Goal: Task Accomplishment & Management: Complete application form

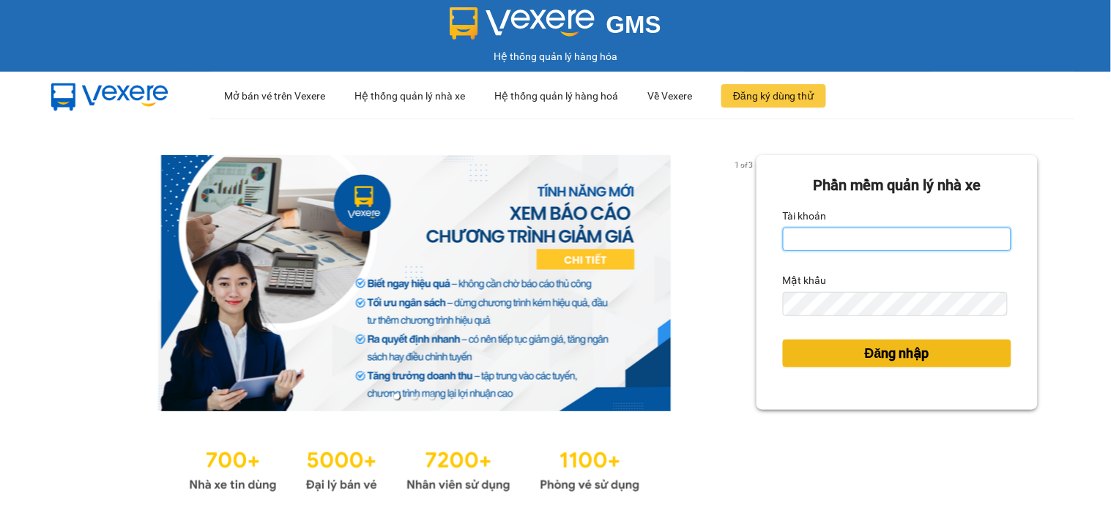
type input "tiendong.hungtoanphat"
click at [865, 347] on span "Đăng nhập" at bounding box center [897, 353] width 64 height 20
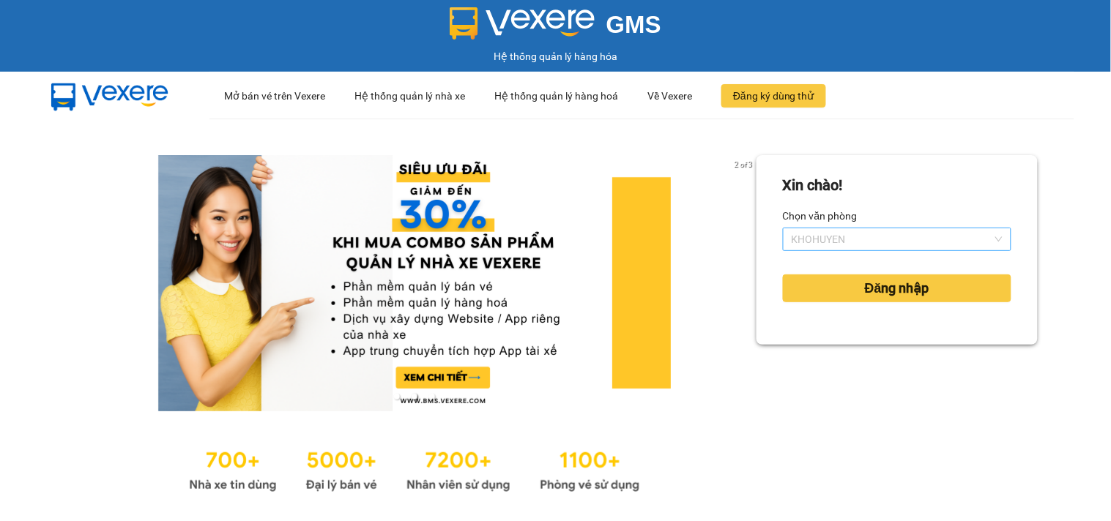
click at [898, 247] on span "KHOHUYEN" at bounding box center [896, 239] width 211 height 22
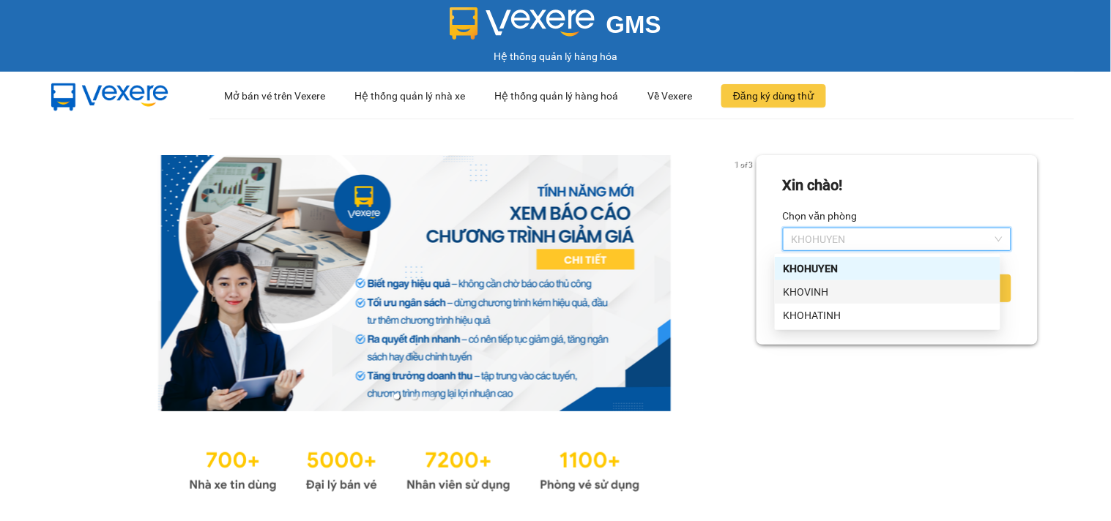
click at [806, 291] on div "KHOVINH" at bounding box center [887, 292] width 208 height 16
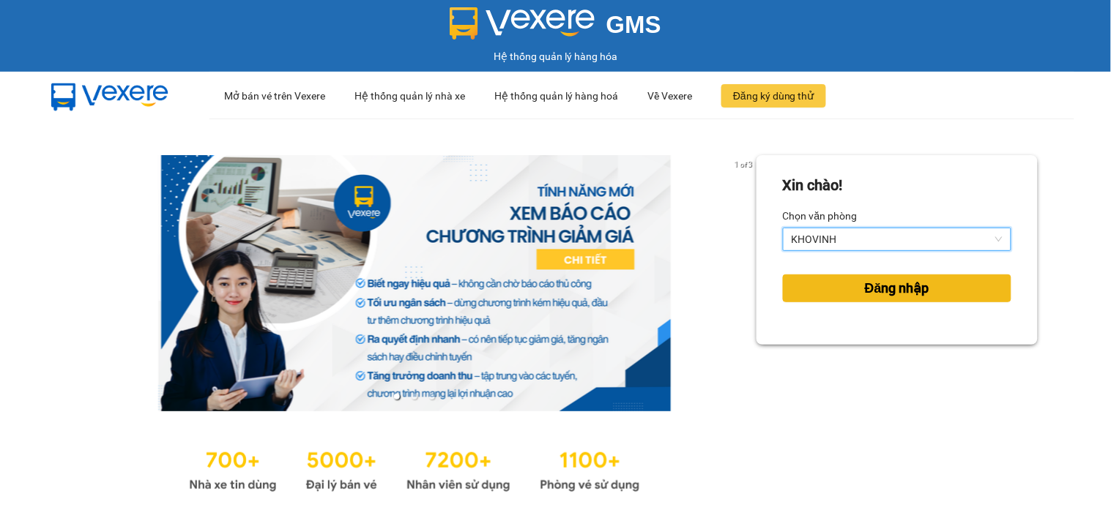
click at [906, 288] on span "Đăng nhập" at bounding box center [897, 288] width 64 height 20
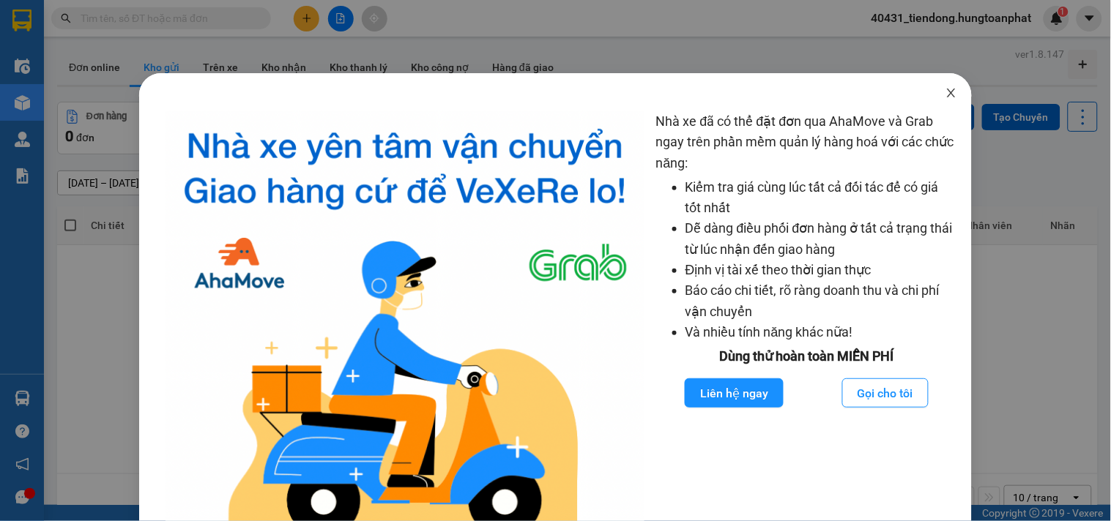
click at [945, 95] on icon "close" at bounding box center [951, 93] width 12 height 12
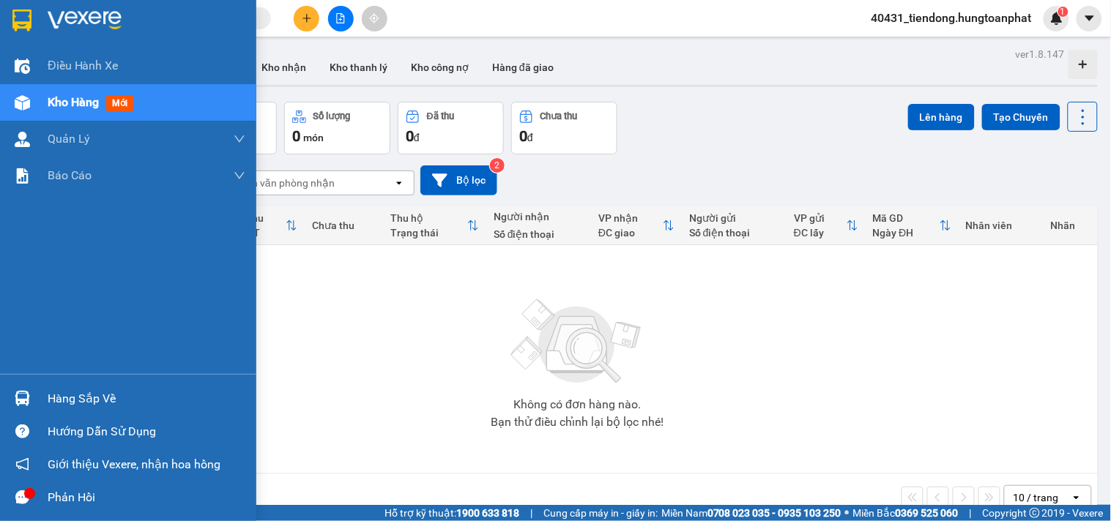
click at [23, 399] on img at bounding box center [22, 398] width 15 height 15
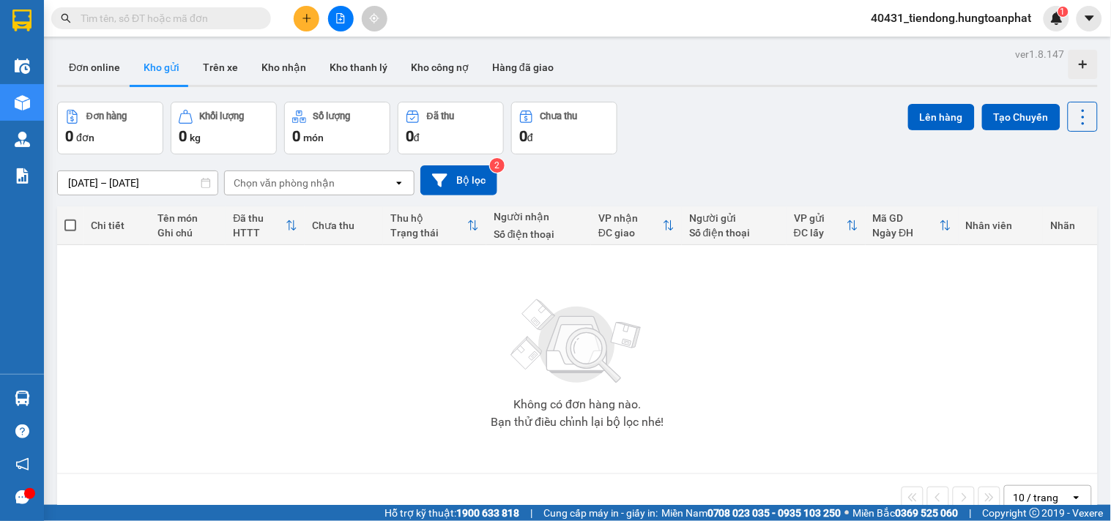
click at [641, 157] on section "Kết quả tìm kiếm ( 0 ) Bộ lọc No Data 40431_tiendong.hungtoanphat 1 Điều hành x…" at bounding box center [555, 260] width 1111 height 521
click at [772, 179] on div "[DATE] – [DATE] Press the down arrow key to interact with the calendar and sele…" at bounding box center [577, 180] width 1040 height 30
click at [708, 161] on div "[DATE] – [DATE] Press the down arrow key to interact with the calendar and sele…" at bounding box center [577, 180] width 1040 height 52
click at [398, 181] on icon "open" at bounding box center [399, 183] width 12 height 12
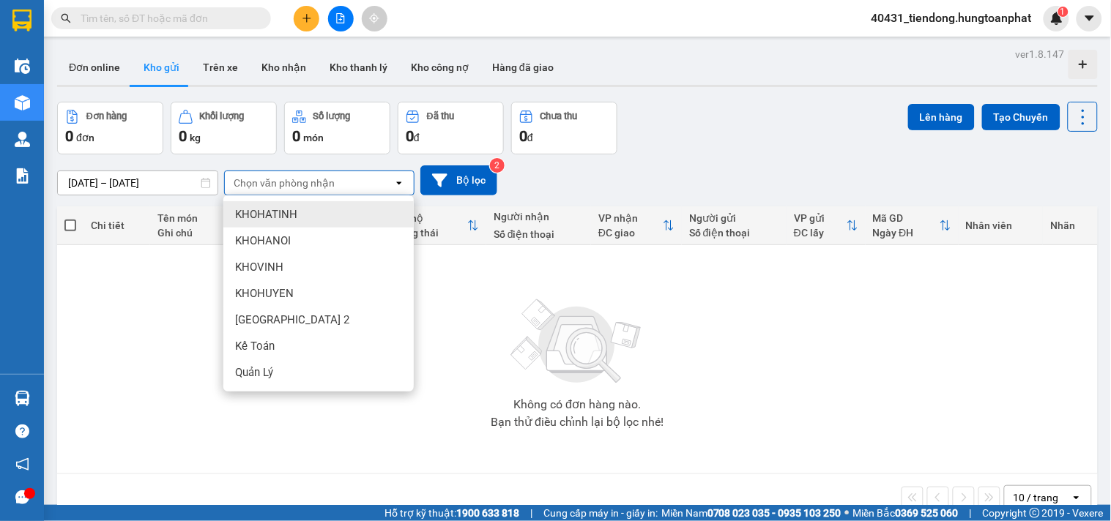
click at [722, 143] on div "Đơn hàng 0 đơn Khối lượng 0 kg Số lượng 0 món Đã thu 0 đ Chưa thu 0 đ Lên hàng …" at bounding box center [577, 128] width 1040 height 53
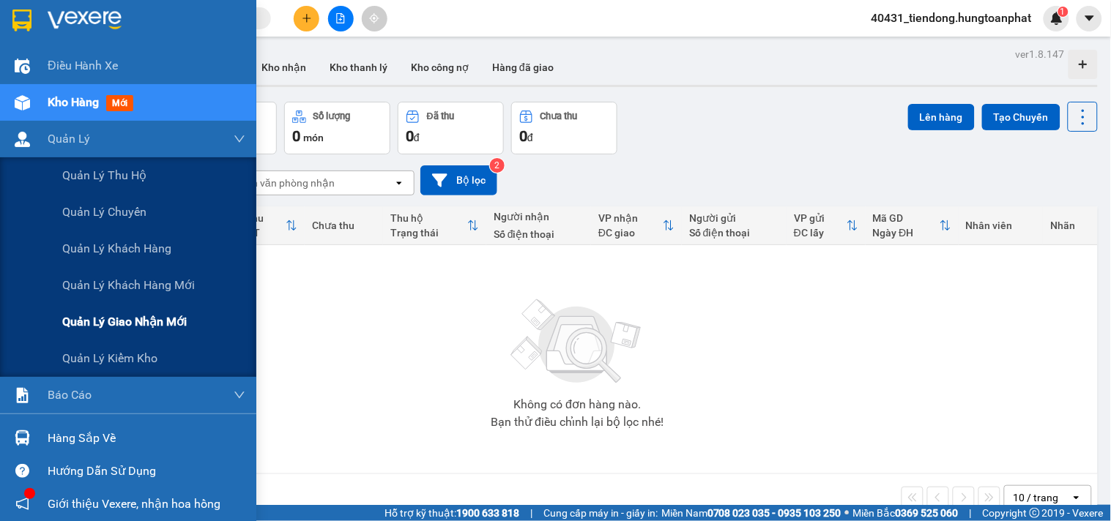
click at [119, 318] on span "Quản lý giao nhận mới" at bounding box center [124, 322] width 124 height 18
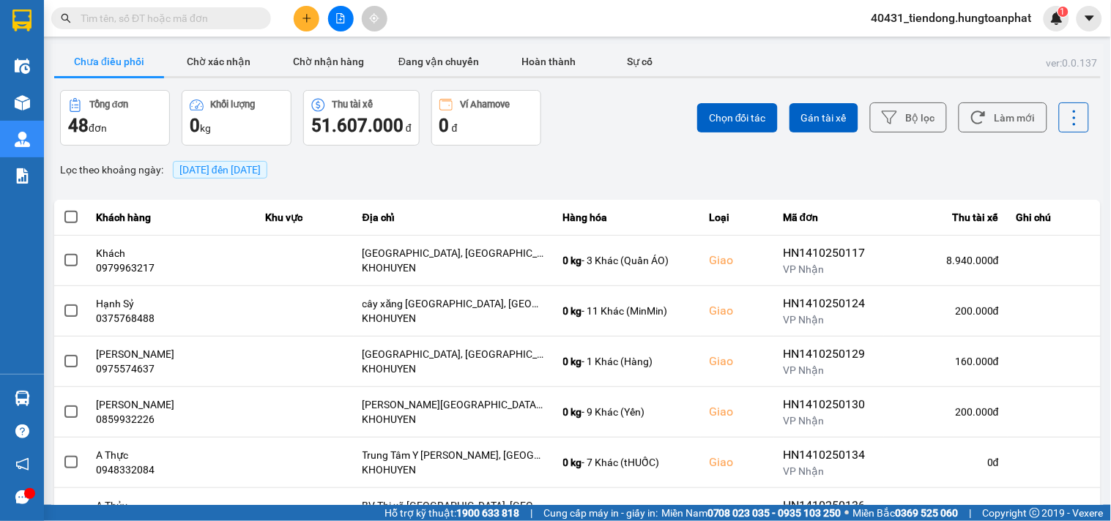
click at [233, 165] on span "[DATE] đến [DATE]" at bounding box center [219, 170] width 81 height 12
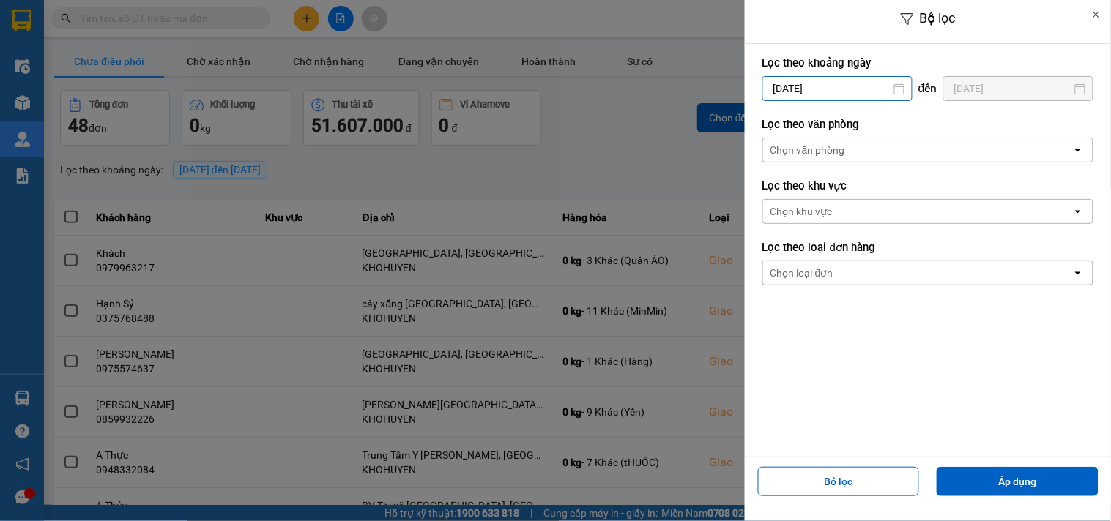
click at [789, 78] on input "[DATE]" at bounding box center [837, 88] width 149 height 23
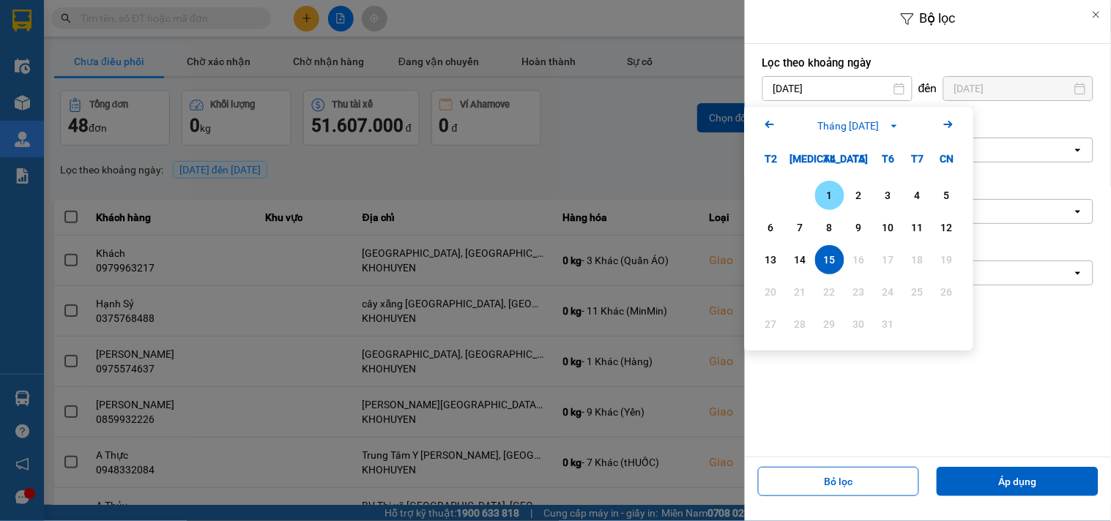
click at [830, 193] on div "1" at bounding box center [829, 196] width 20 height 18
type input "[DATE]"
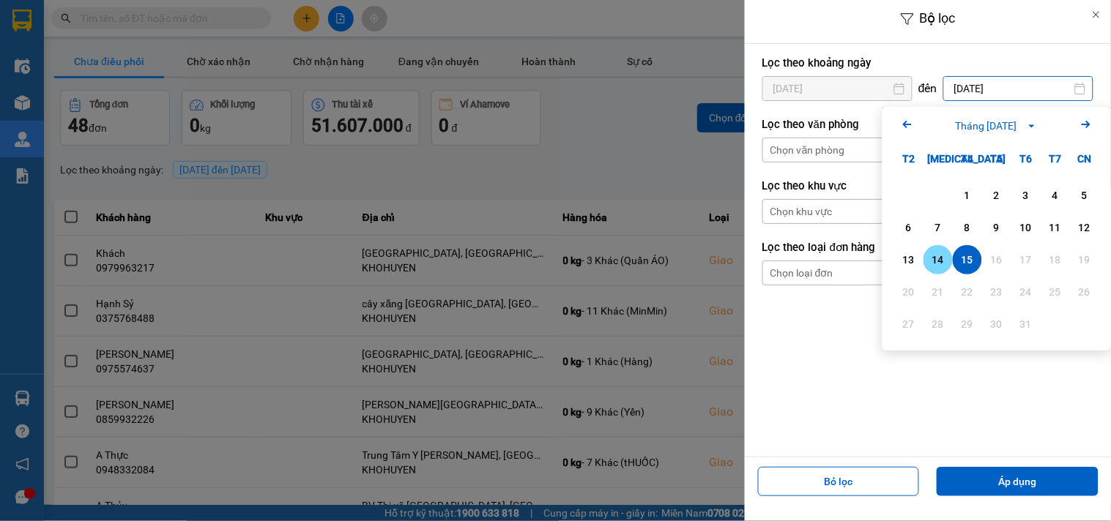
click at [936, 259] on div "14" at bounding box center [938, 260] width 20 height 18
type input "[DATE]"
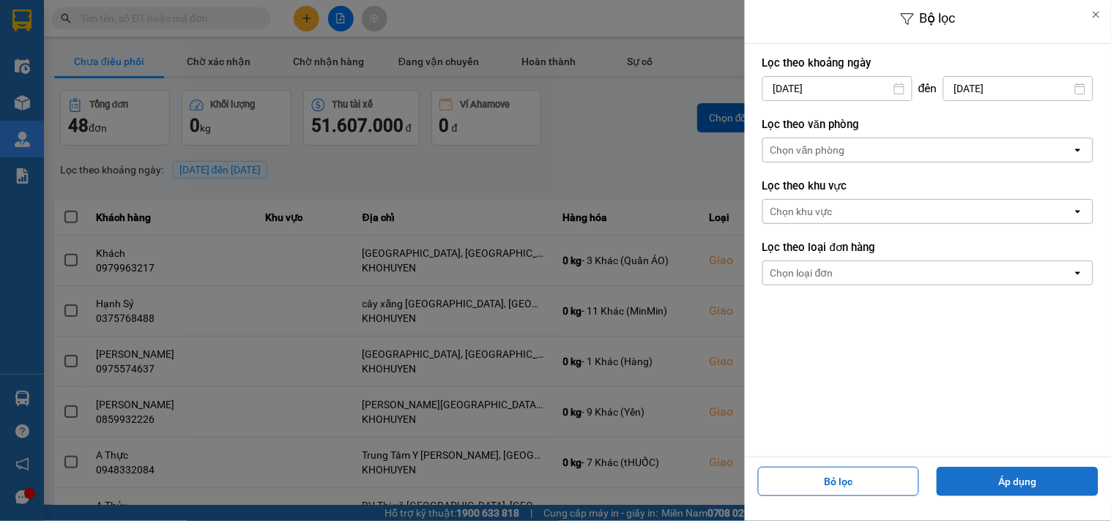
click at [1006, 474] on button "Áp dụng" at bounding box center [1017, 481] width 162 height 29
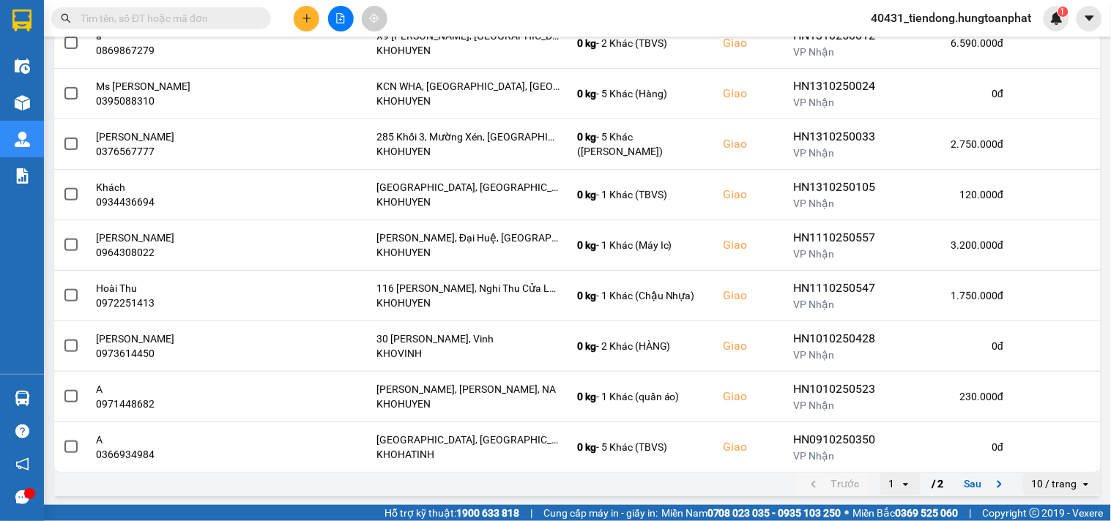
scroll to position [269, 0]
click at [1041, 487] on div "10 / trang" at bounding box center [1054, 483] width 45 height 15
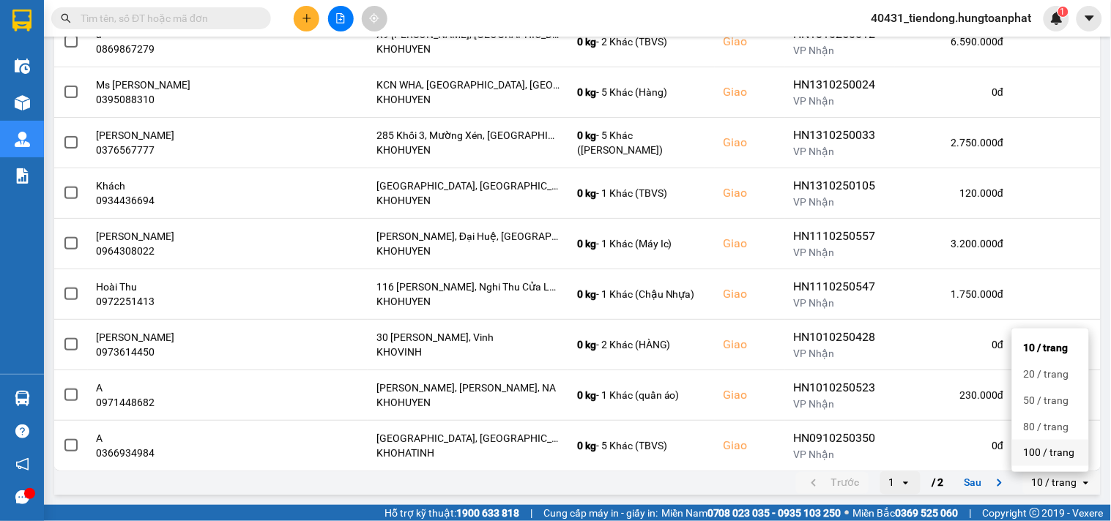
click at [1047, 454] on div "100 / trang" at bounding box center [1050, 453] width 53 height 15
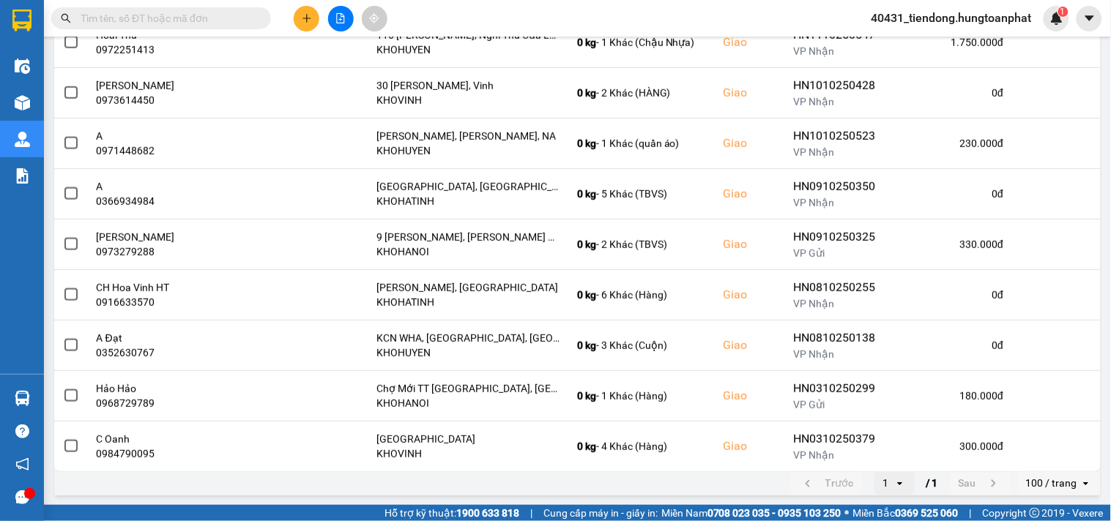
scroll to position [523, 0]
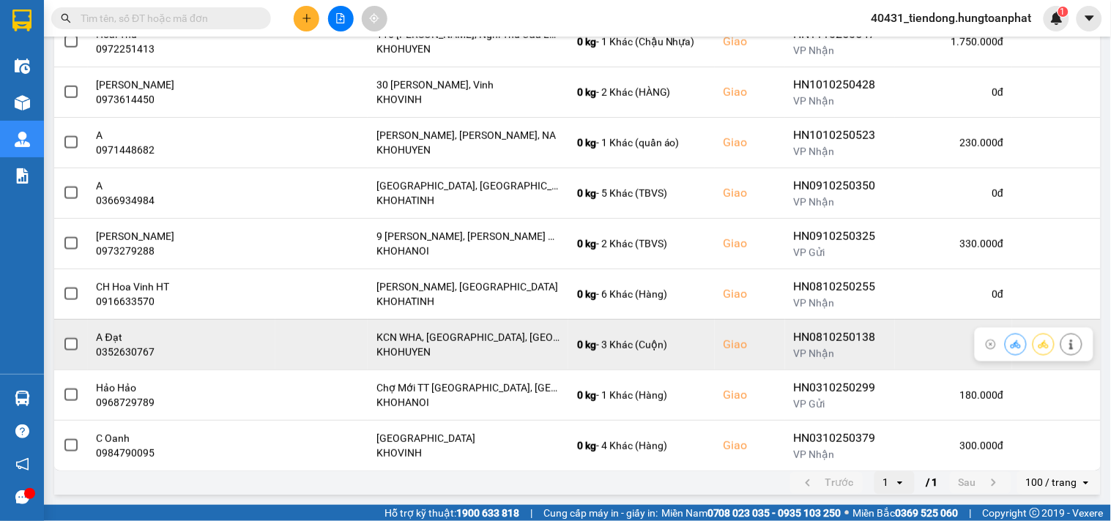
click at [1066, 346] on icon at bounding box center [1071, 345] width 10 height 10
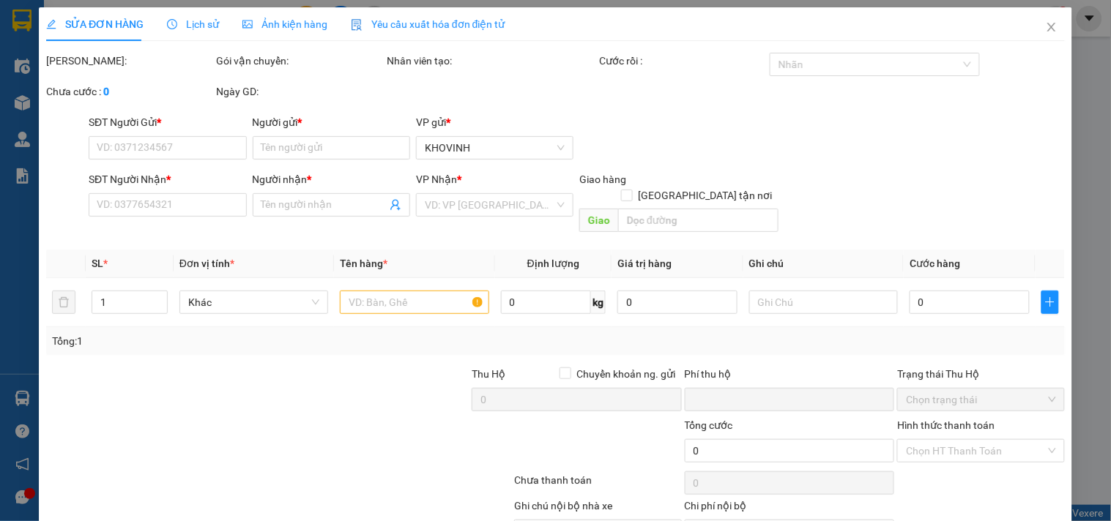
scroll to position [69, 0]
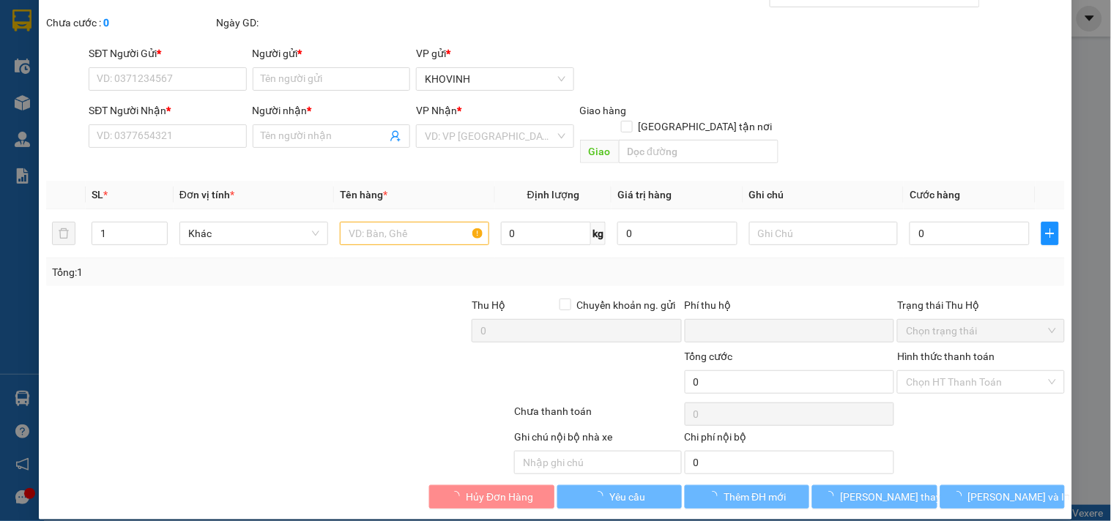
type input "0987757276"
type input "C Phương Vsip"
type input "0352630767"
type input "A Đạt"
checkbox input "true"
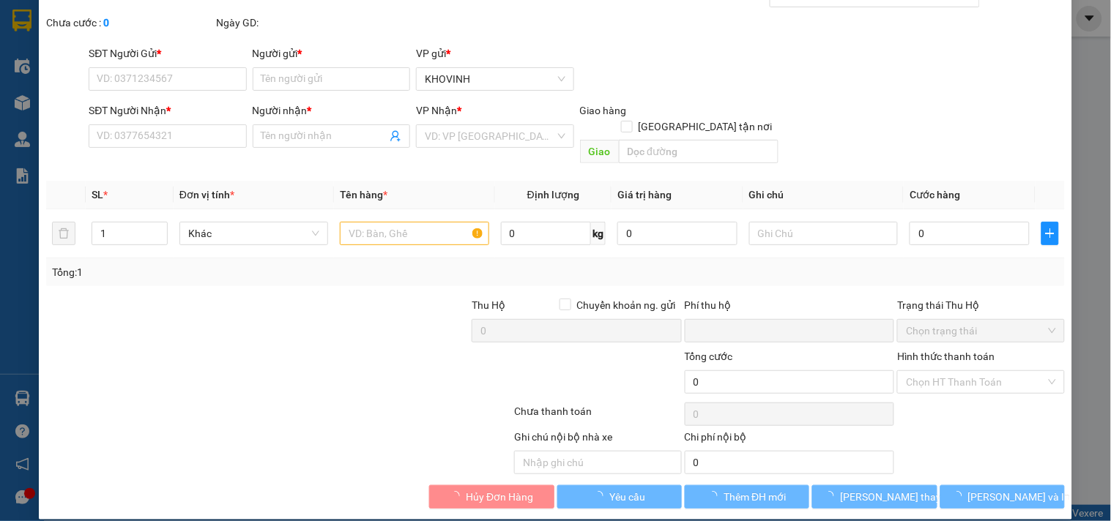
type input "KCN WHA, [GEOGRAPHIC_DATA], [GEOGRAPHIC_DATA]"
type input "0"
type input "200.000"
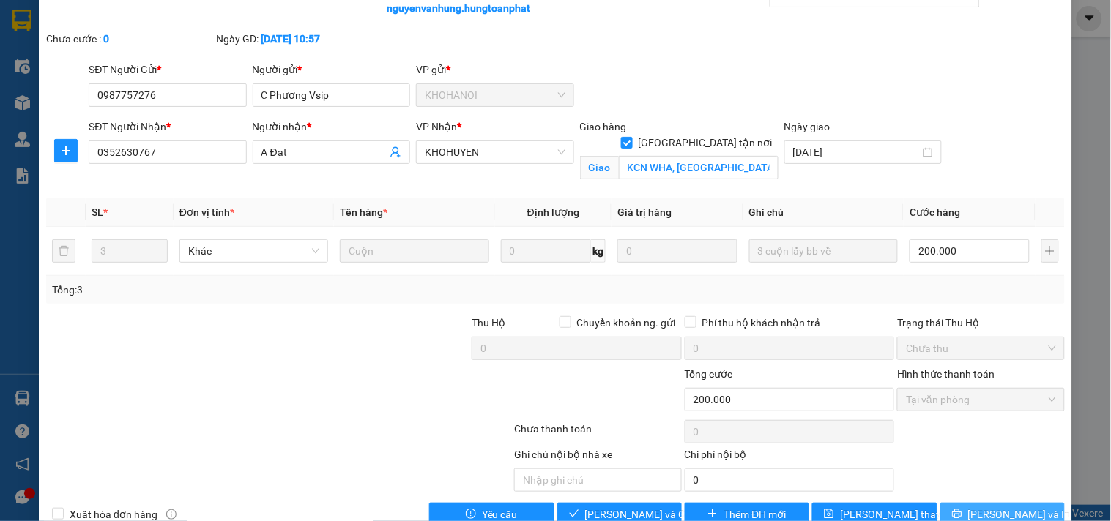
click at [1023, 506] on button "[PERSON_NAME] và In" at bounding box center [1002, 514] width 124 height 23
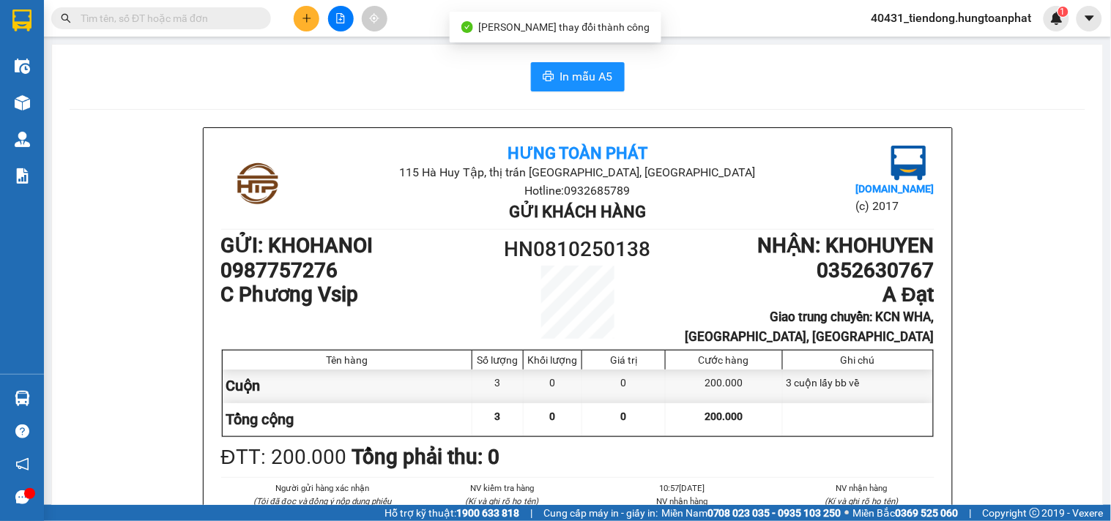
scroll to position [26, 0]
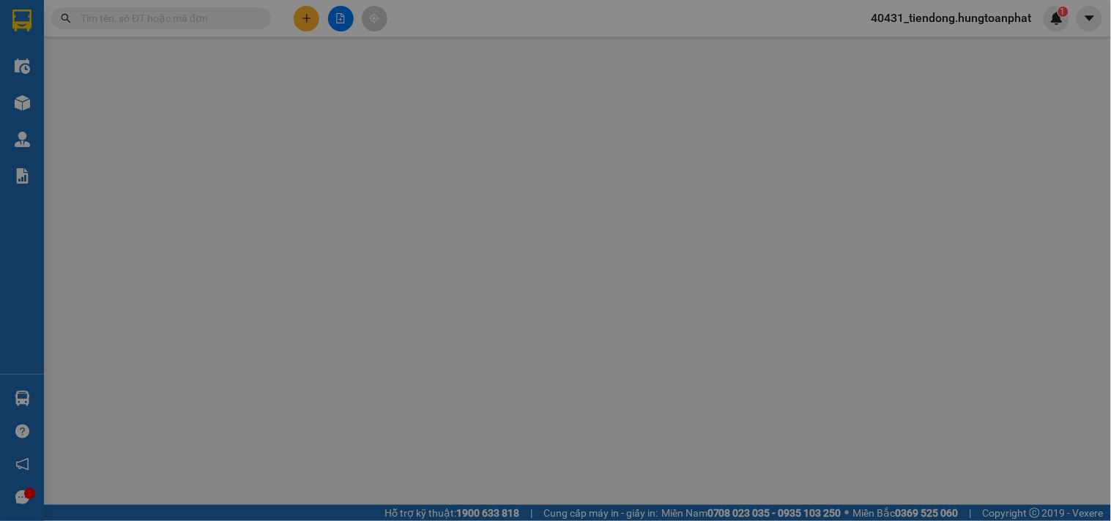
type input "0987757276"
type input "C Phương Vsip"
type input "0352630767"
type input "A Đạt"
checkbox input "true"
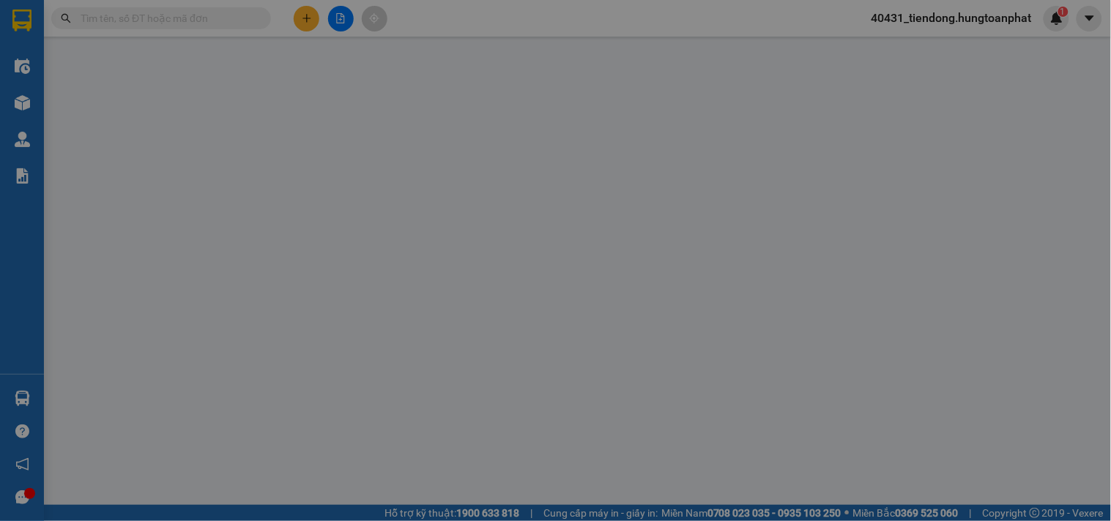
type input "KCN WHA, [GEOGRAPHIC_DATA], [GEOGRAPHIC_DATA]"
type input "0"
type input "200.000"
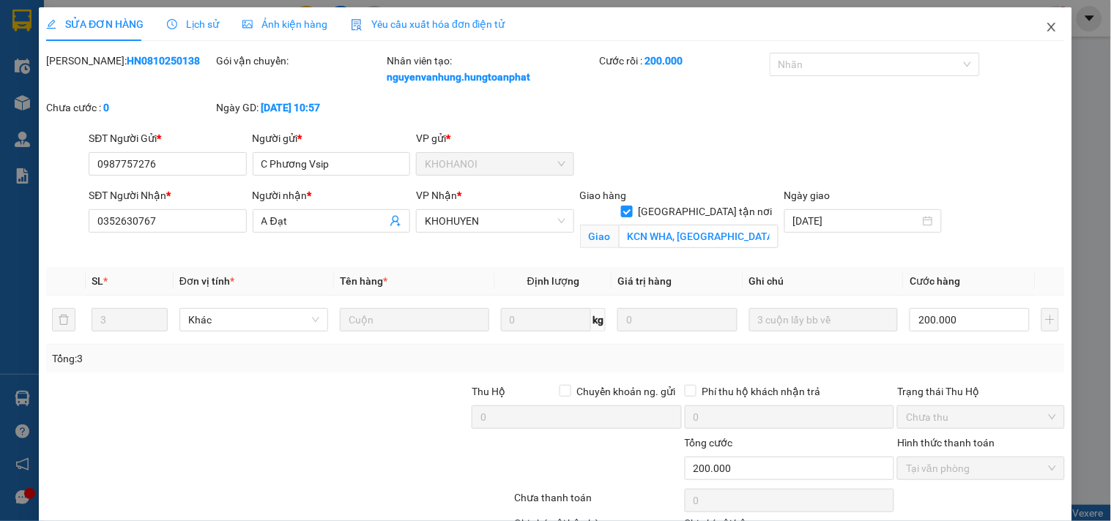
click at [1045, 26] on icon "close" at bounding box center [1051, 27] width 12 height 12
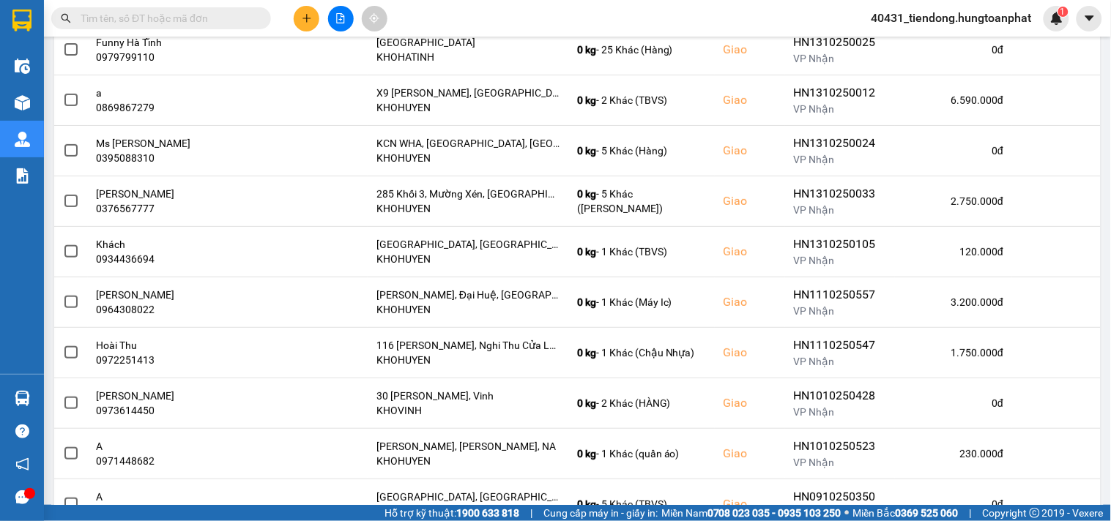
scroll to position [269, 0]
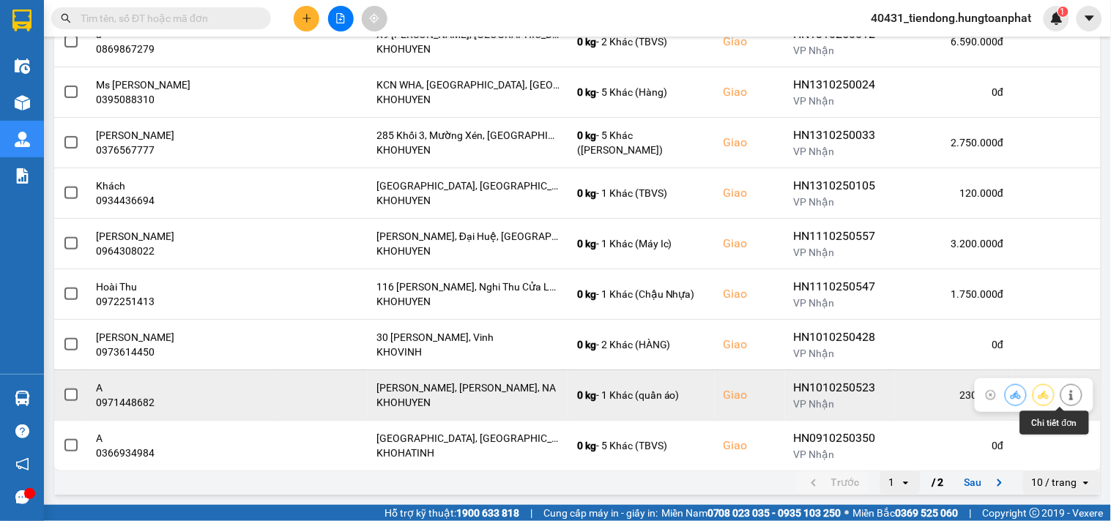
click at [1066, 393] on icon at bounding box center [1071, 395] width 10 height 10
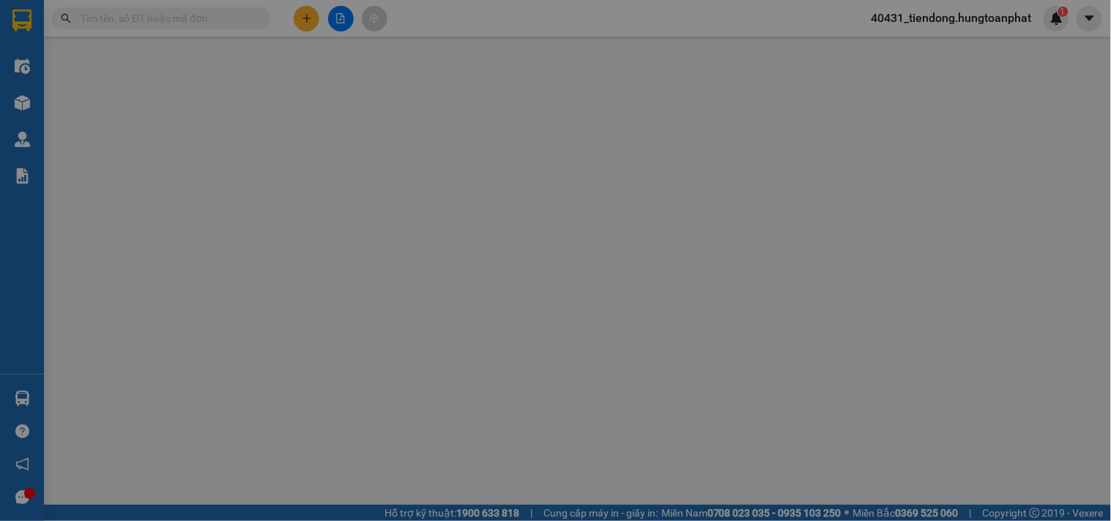
type input "0123456789"
type input "khách"
type input "0971448682"
type input "A"
checkbox input "true"
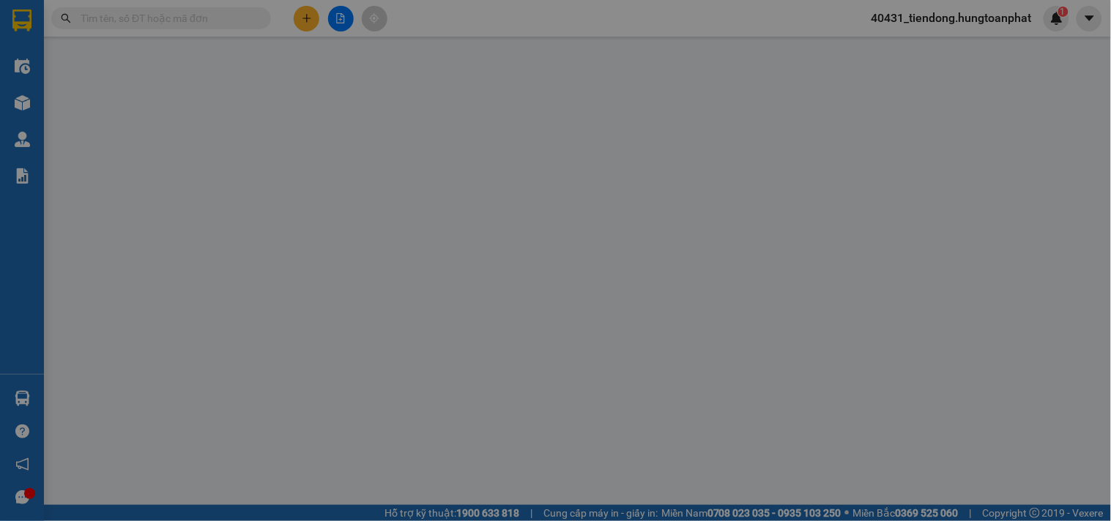
type input "[PERSON_NAME], [PERSON_NAME], NA"
type input "0"
type input "230.000"
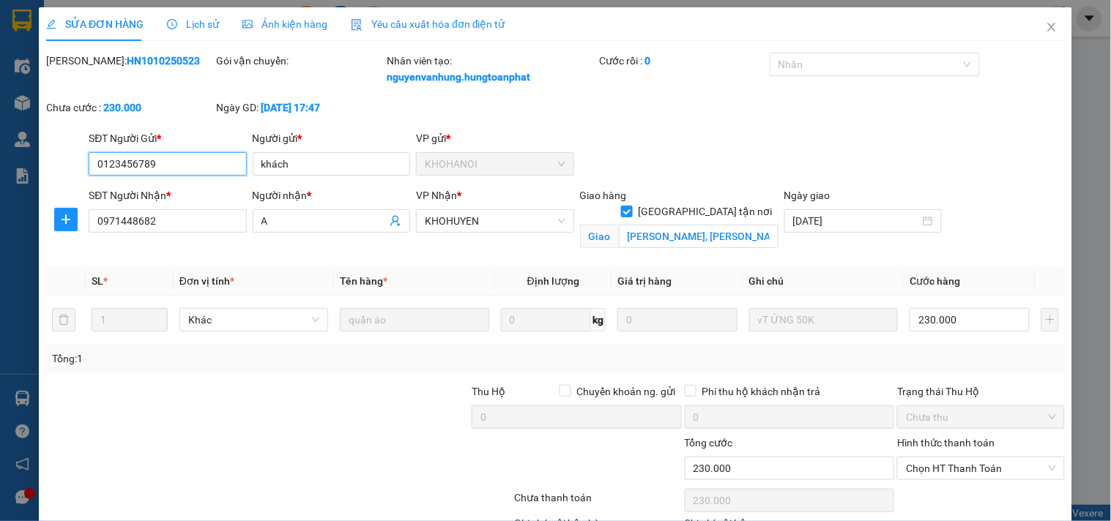
scroll to position [61, 0]
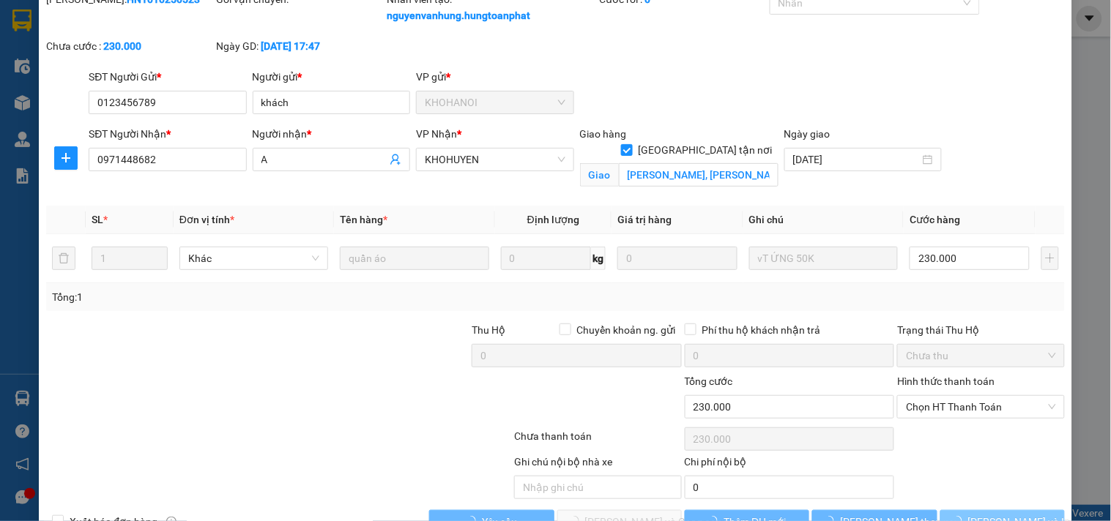
click at [1027, 515] on button "[PERSON_NAME] và In" at bounding box center [1002, 521] width 124 height 23
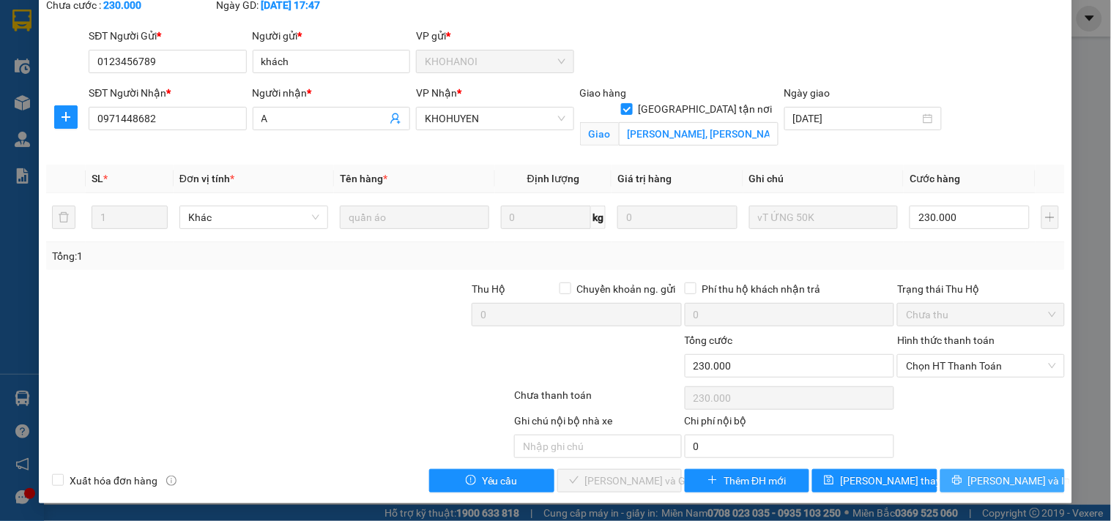
click at [1009, 488] on span "[PERSON_NAME] và In" at bounding box center [1019, 481] width 102 height 16
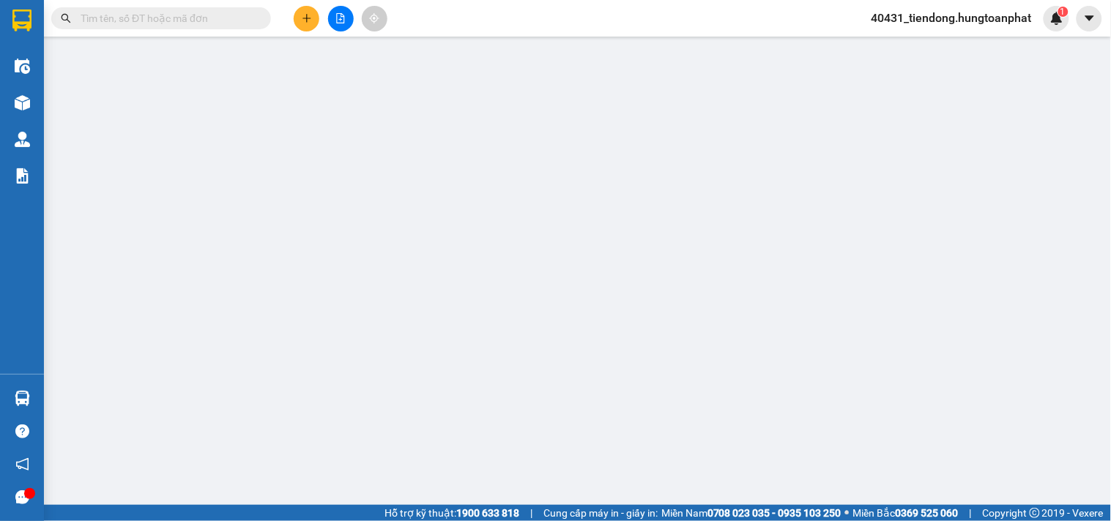
type input "0123456789"
type input "khách"
type input "0971448682"
type input "A"
checkbox input "true"
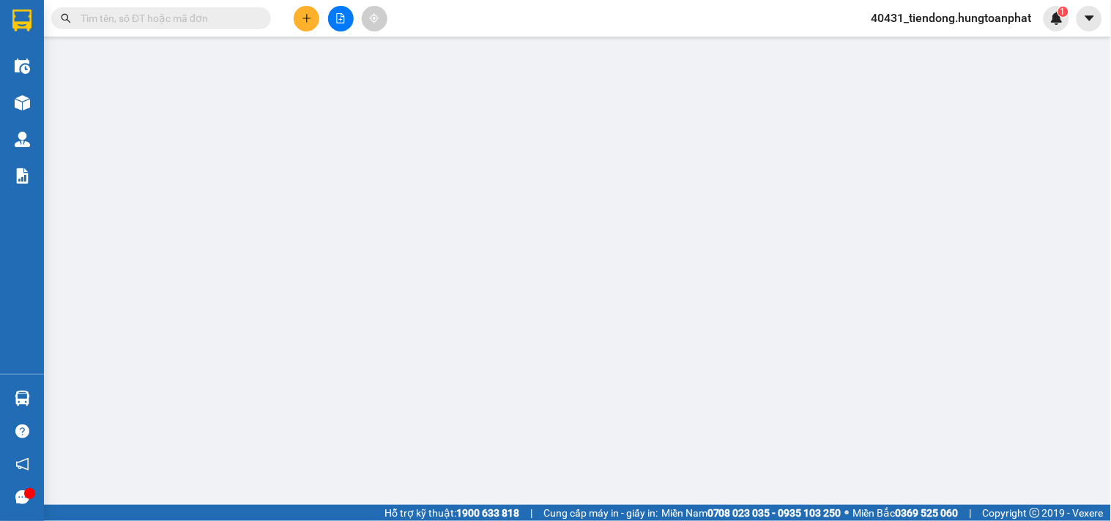
type input "[PERSON_NAME], [PERSON_NAME], NA"
type input "0"
type input "230.000"
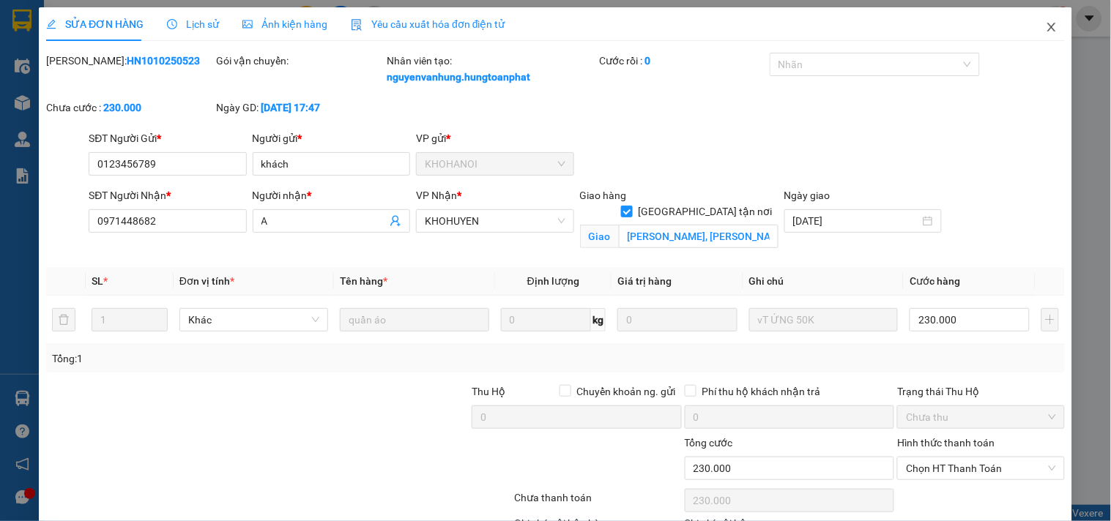
click at [1045, 29] on icon "close" at bounding box center [1051, 27] width 12 height 12
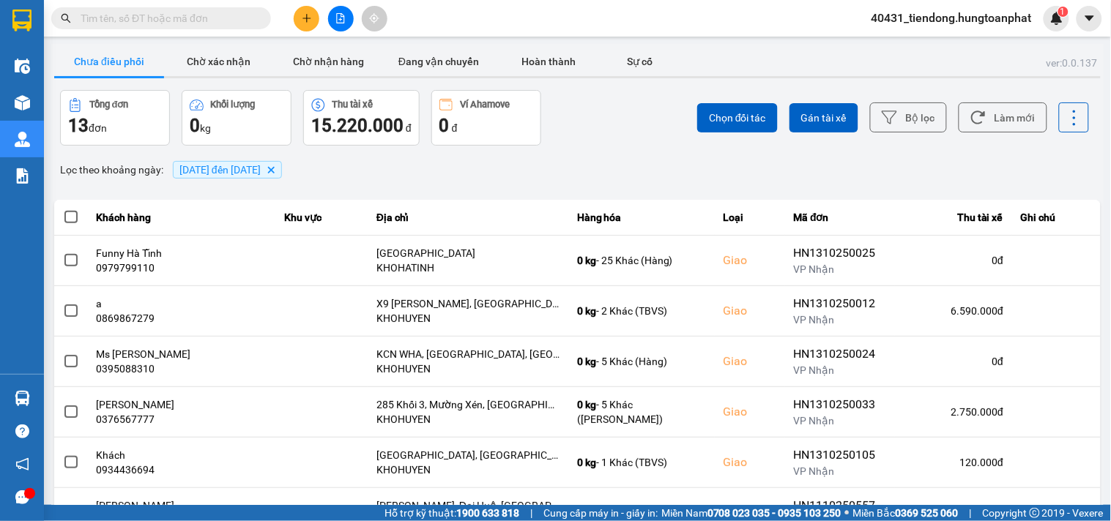
scroll to position [269, 0]
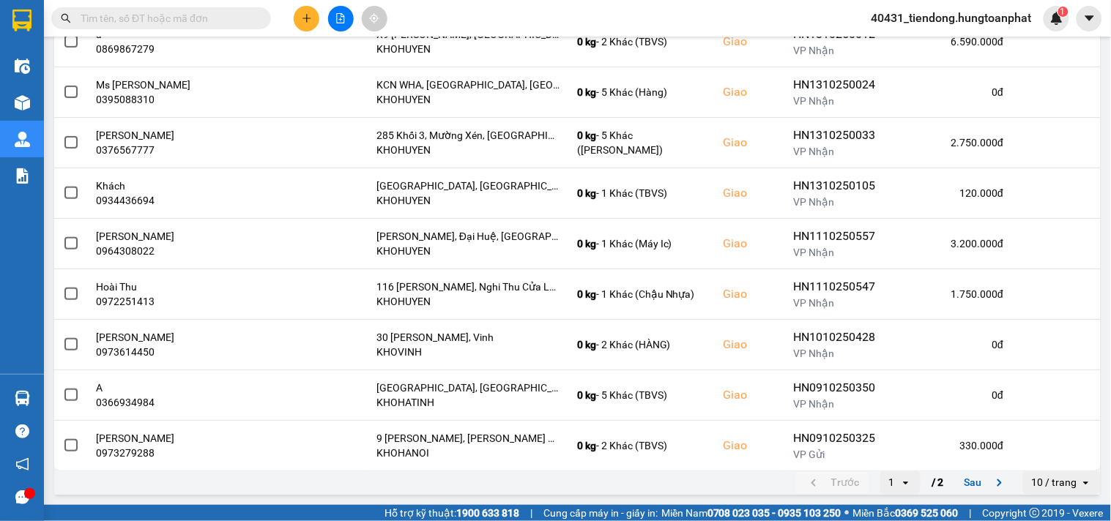
drag, startPoint x: 1093, startPoint y: 312, endPoint x: 1095, endPoint y: 291, distance: 20.6
click at [1095, 291] on main "ver: 0.0.137 Chưa điều phối Chờ xác nhận Chờ nhận hàng Đang vận chuyển Hoàn thà…" at bounding box center [555, 252] width 1111 height 505
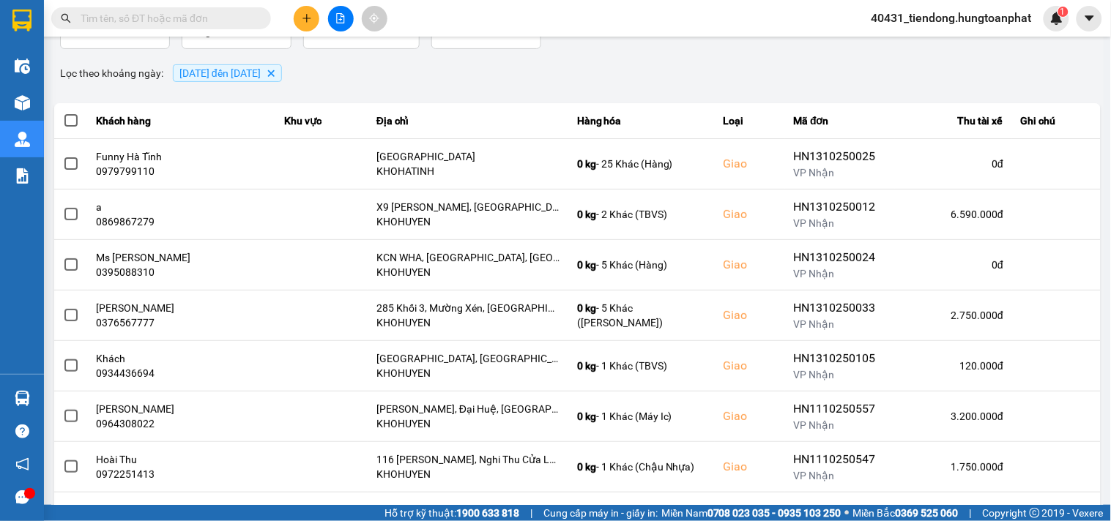
scroll to position [92, 0]
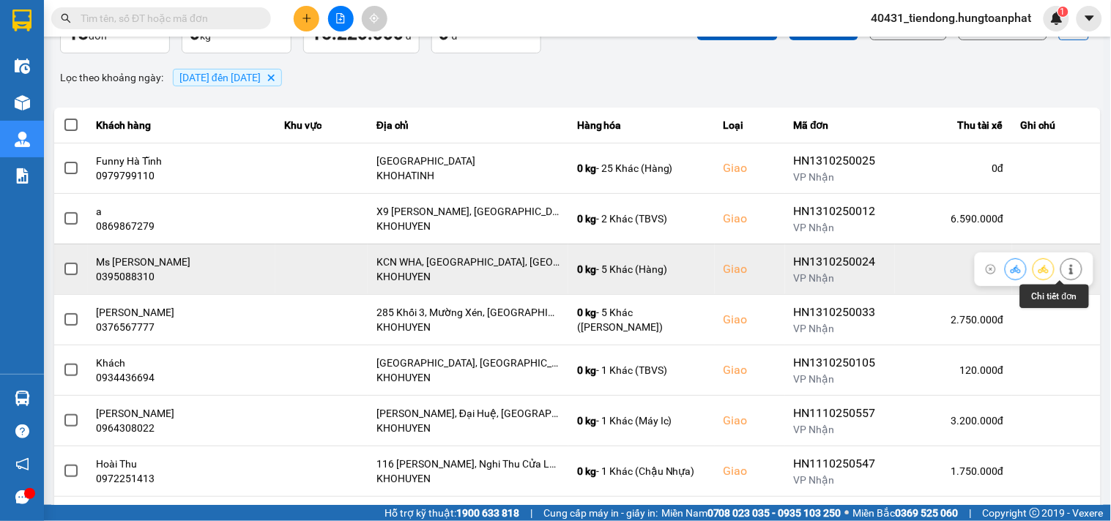
click at [1061, 272] on button at bounding box center [1071, 269] width 20 height 26
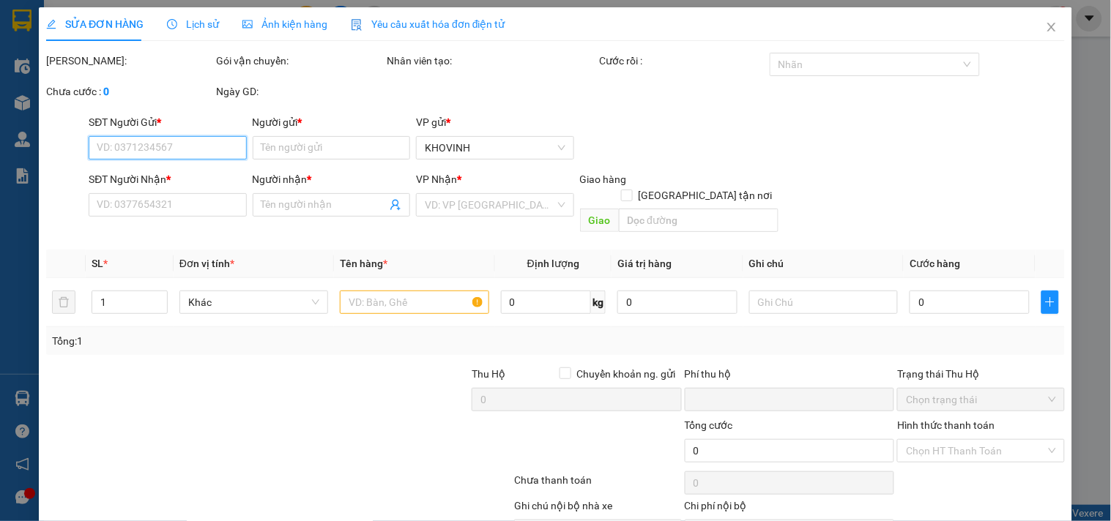
scroll to position [69, 0]
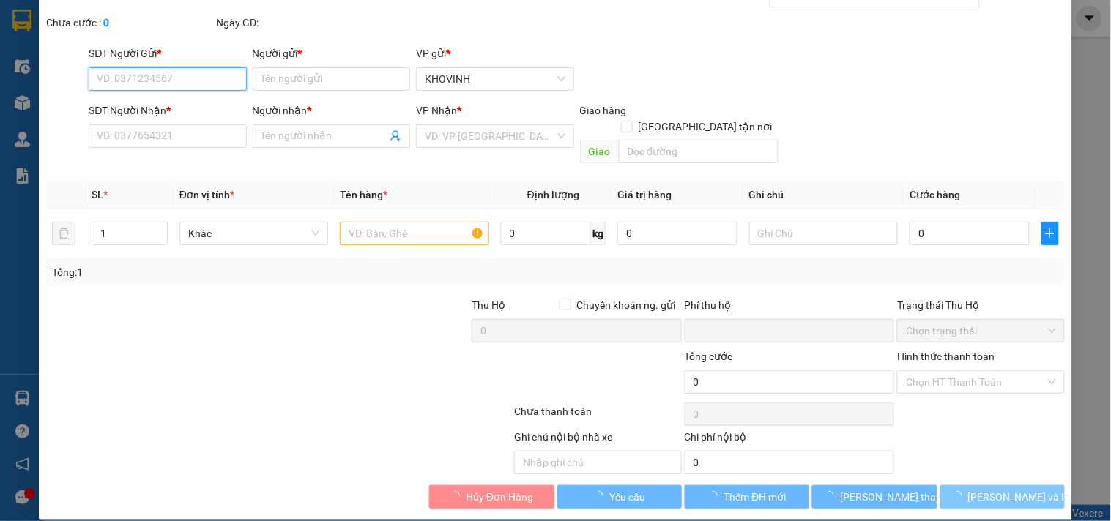
type input "0982534868"
type input "Pal Global"
type input "0395088310"
type input "Ms [PERSON_NAME]"
checkbox input "true"
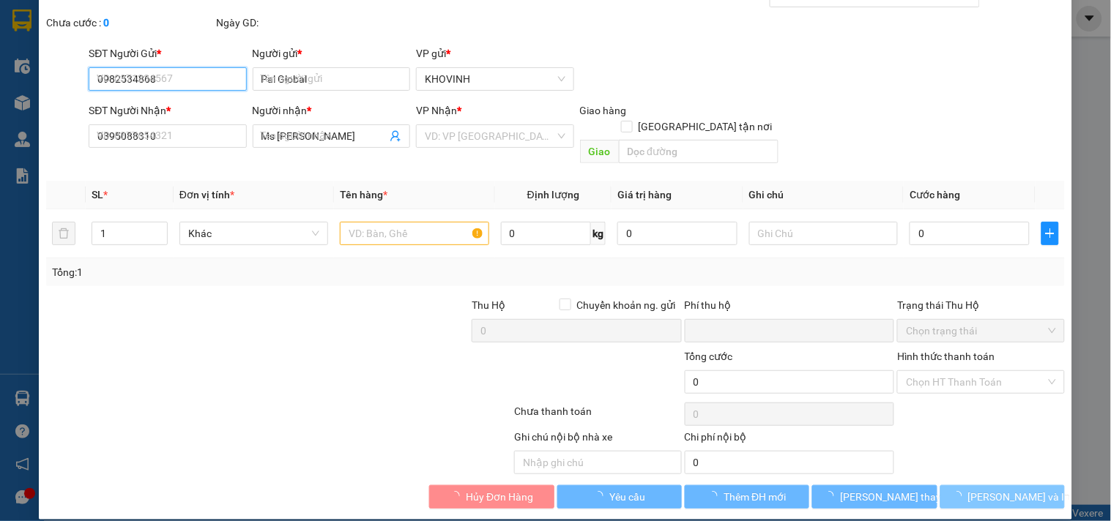
type input "KCN WHA, [GEOGRAPHIC_DATA], [GEOGRAPHIC_DATA]"
type input "0"
type input "400.000"
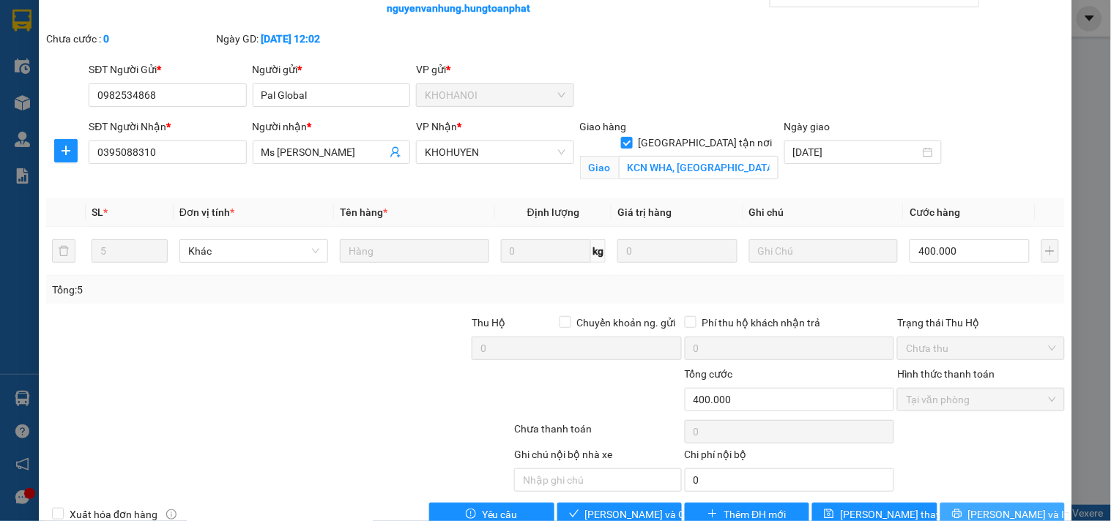
click at [1013, 513] on span "[PERSON_NAME] và In" at bounding box center [1019, 515] width 102 height 16
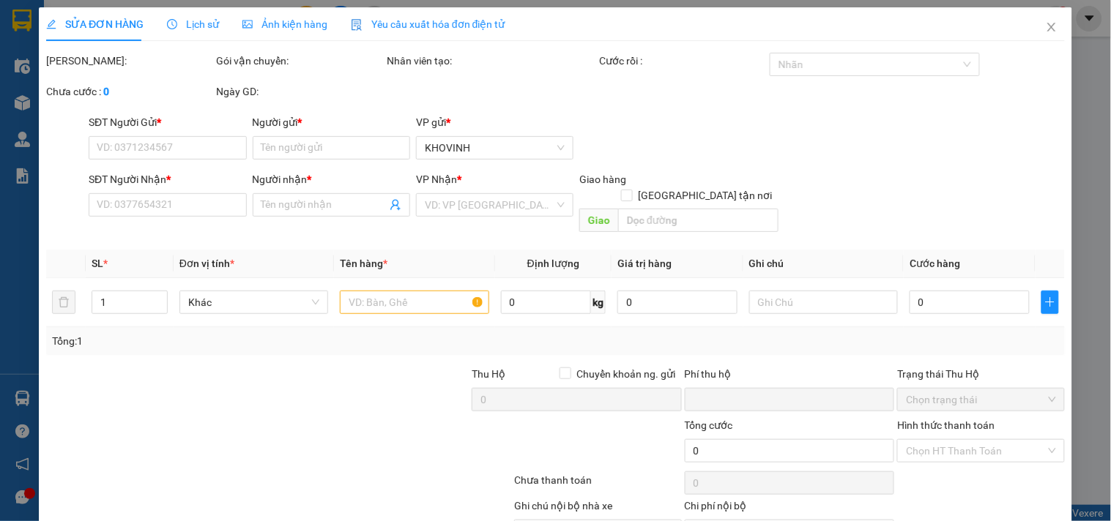
type input "0982534868"
type input "Pal Global"
type input "0395088310"
type input "Ms [PERSON_NAME]"
checkbox input "true"
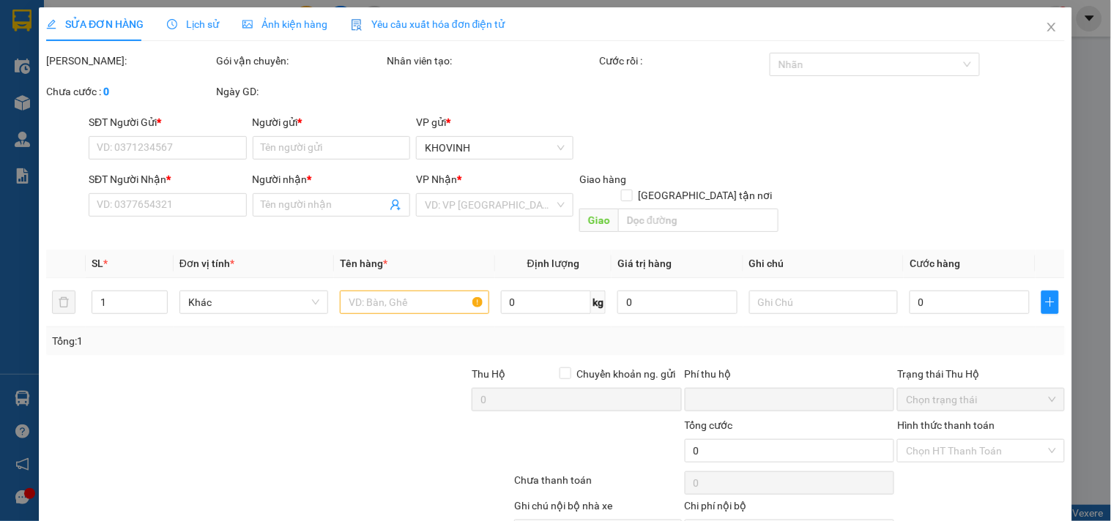
type input "KCN WHA, [GEOGRAPHIC_DATA], [GEOGRAPHIC_DATA]"
type input "0"
type input "400.000"
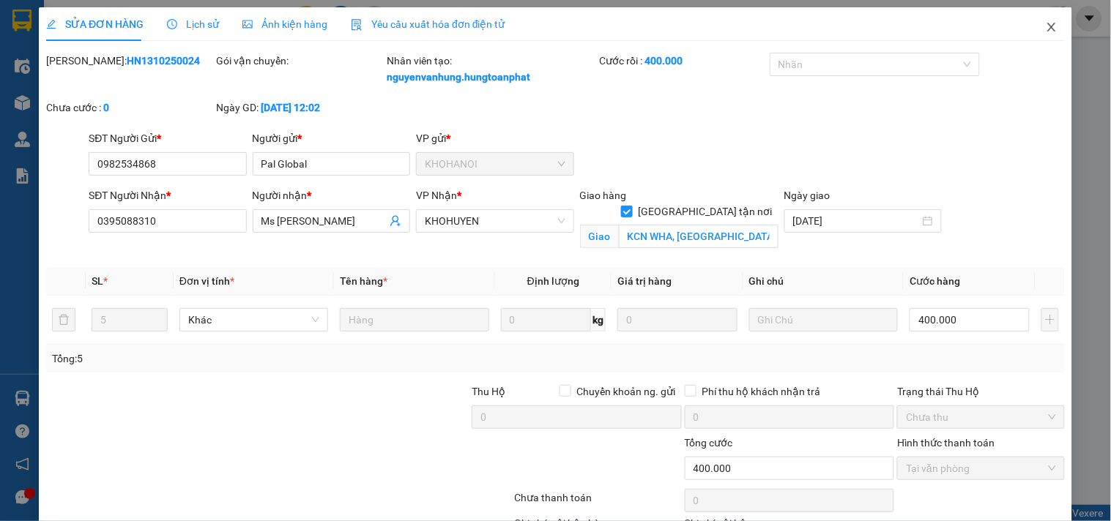
drag, startPoint x: 1040, startPoint y: 30, endPoint x: 1055, endPoint y: 24, distance: 16.5
click at [1045, 27] on icon "close" at bounding box center [1051, 27] width 12 height 12
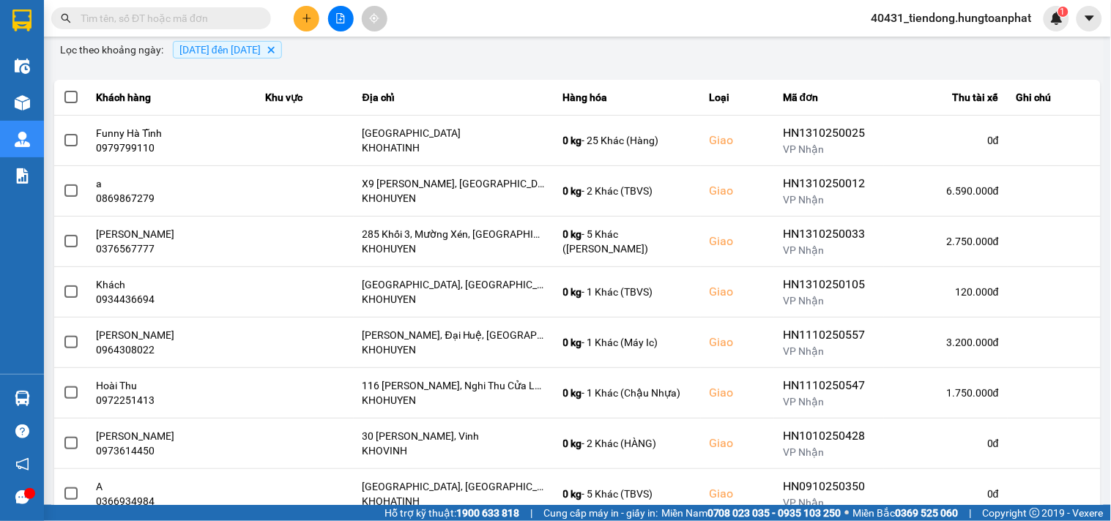
scroll to position [122, 0]
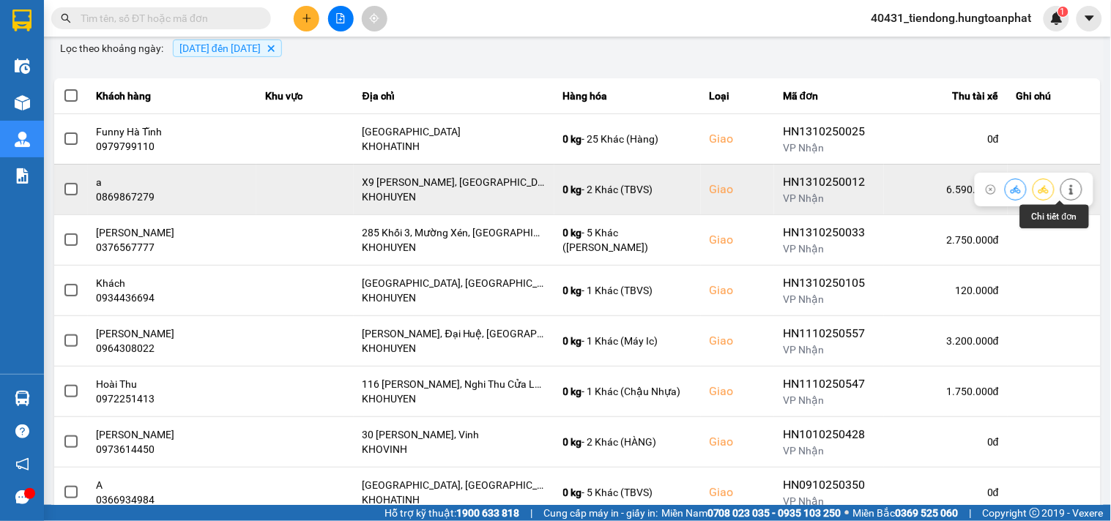
click at [1066, 190] on icon at bounding box center [1071, 189] width 10 height 10
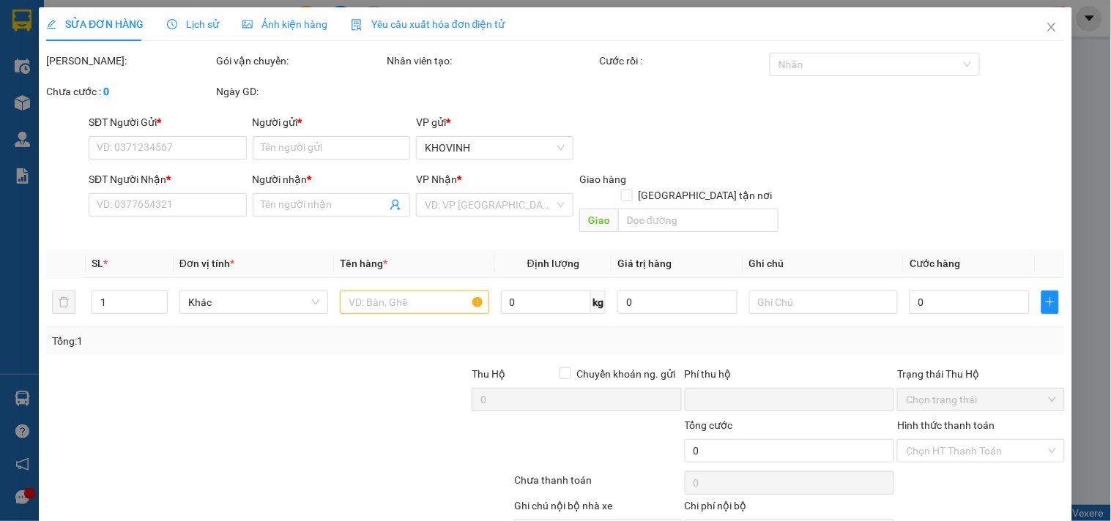
type input "0847529555"
type input "[GEOGRAPHIC_DATA]"
type input "0869867279"
type input "a"
checkbox input "true"
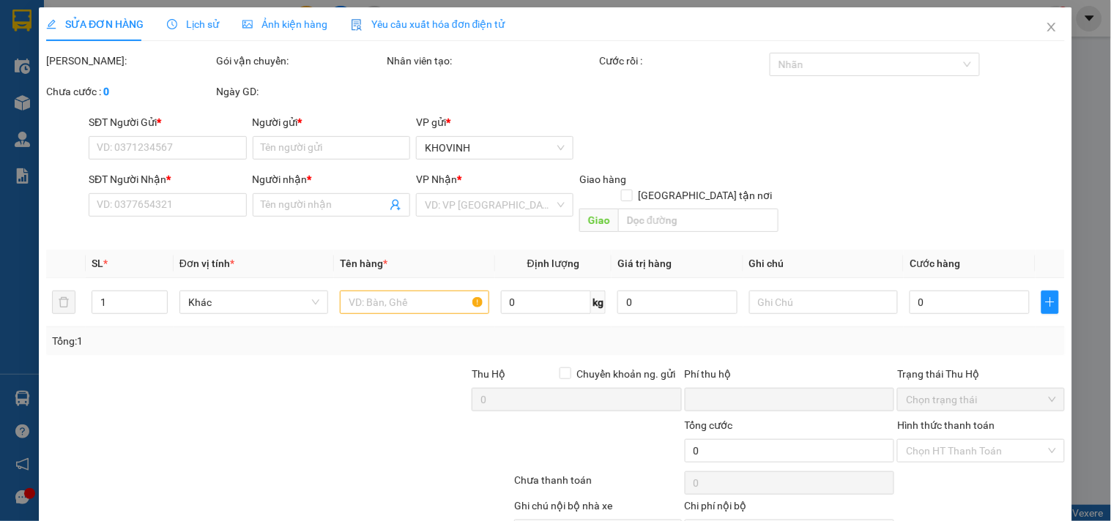
type input "X9 [PERSON_NAME], [GEOGRAPHIC_DATA]"
type input "320.000"
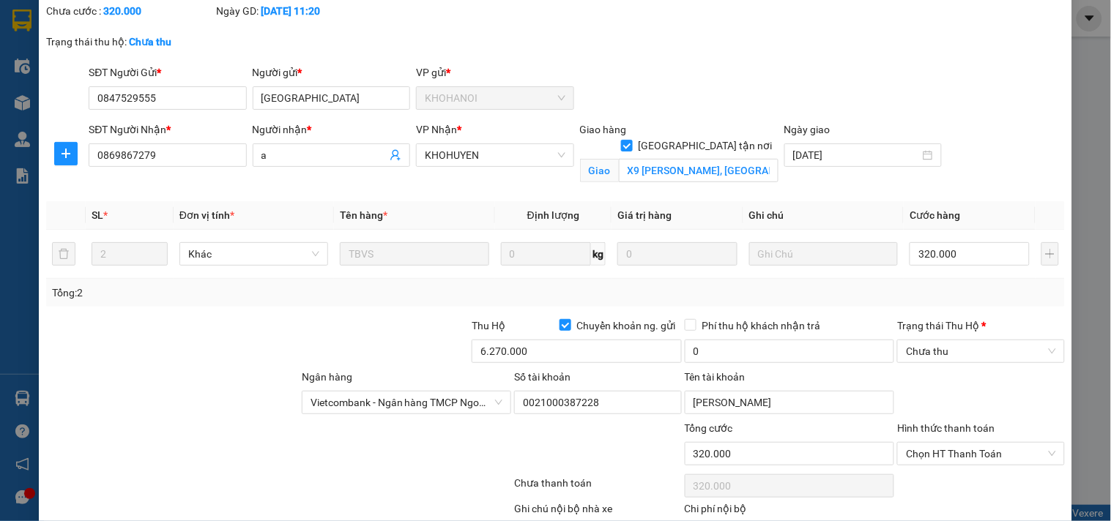
scroll to position [184, 0]
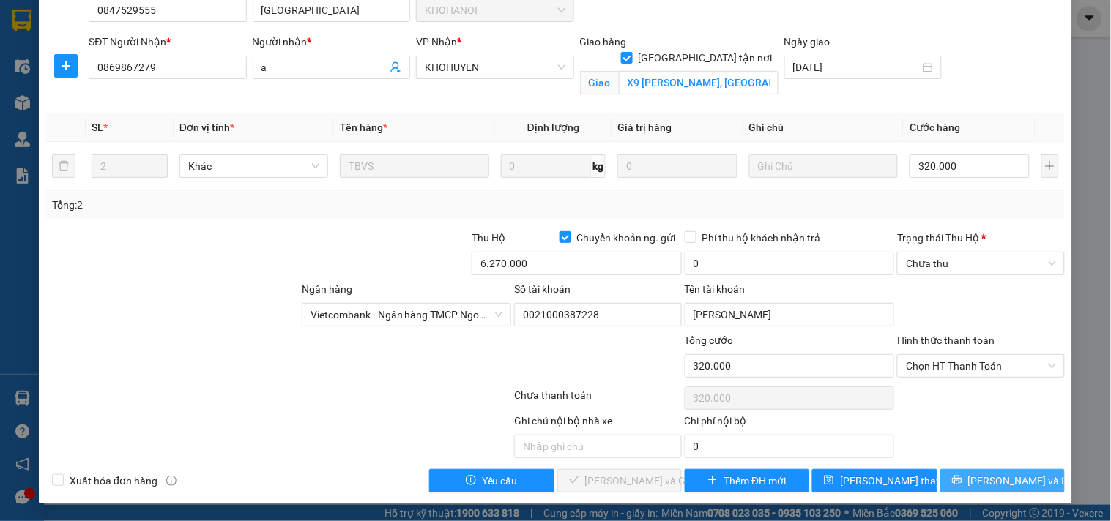
click at [1006, 491] on button "[PERSON_NAME] và In" at bounding box center [1002, 480] width 124 height 23
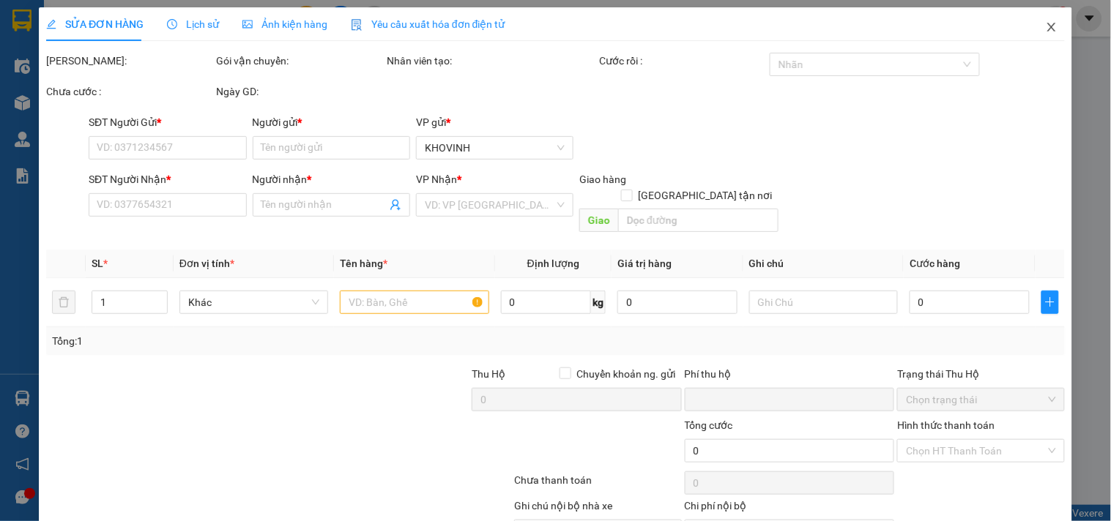
type input "0847529555"
type input "[GEOGRAPHIC_DATA]"
type input "0869867279"
type input "a"
checkbox input "true"
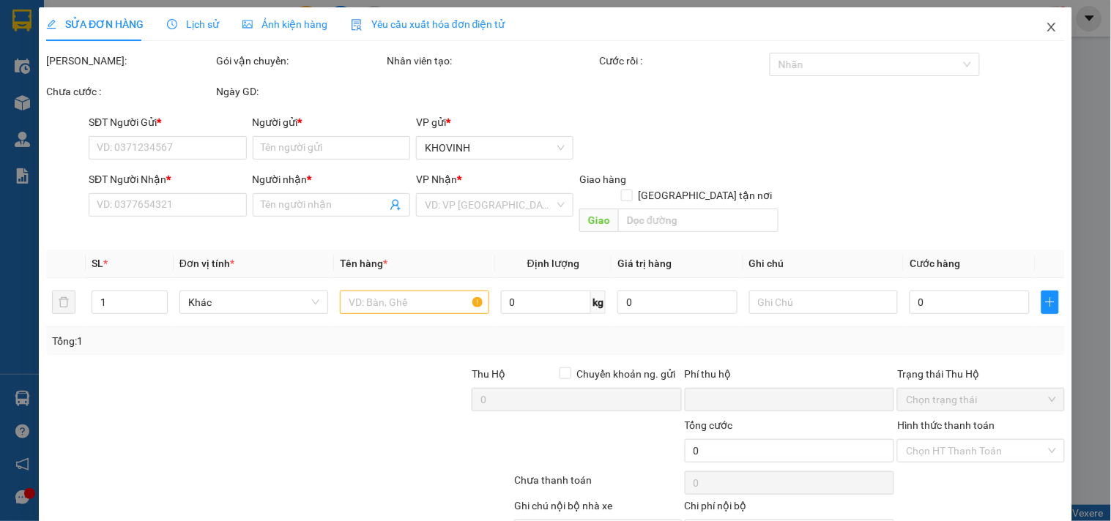
type input "X9 [PERSON_NAME], [GEOGRAPHIC_DATA]"
type input "320.000"
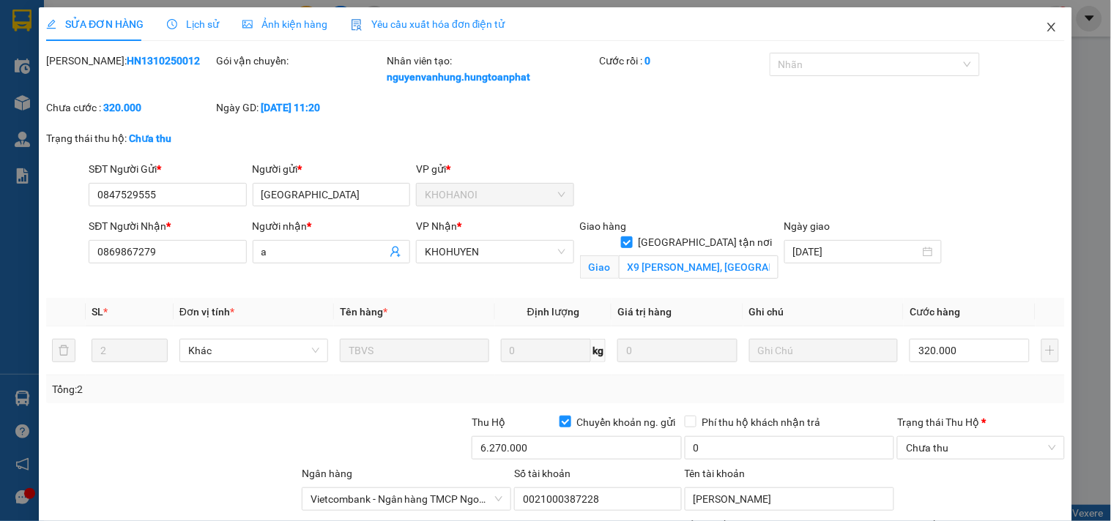
click at [1045, 26] on icon "close" at bounding box center [1051, 27] width 12 height 12
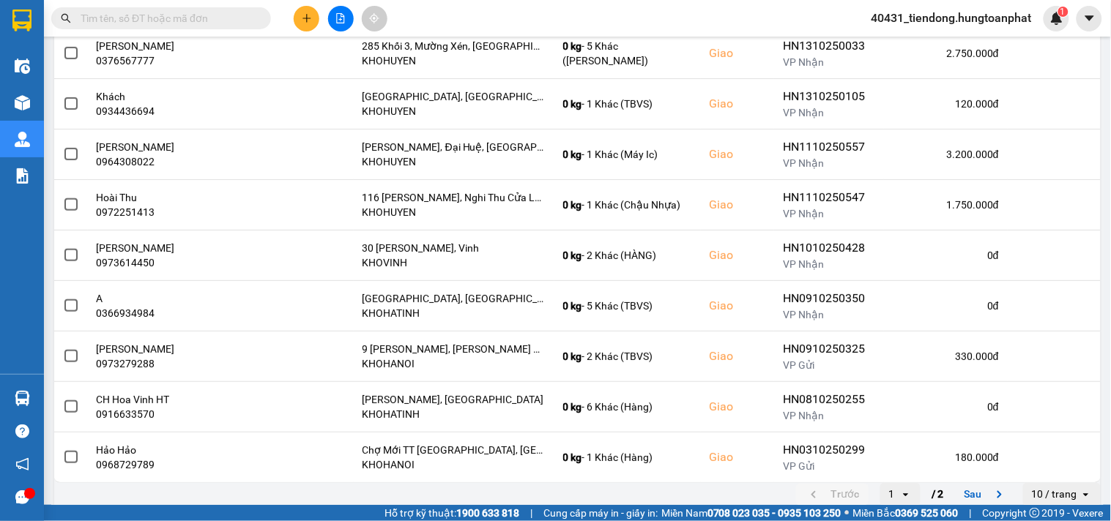
scroll to position [269, 0]
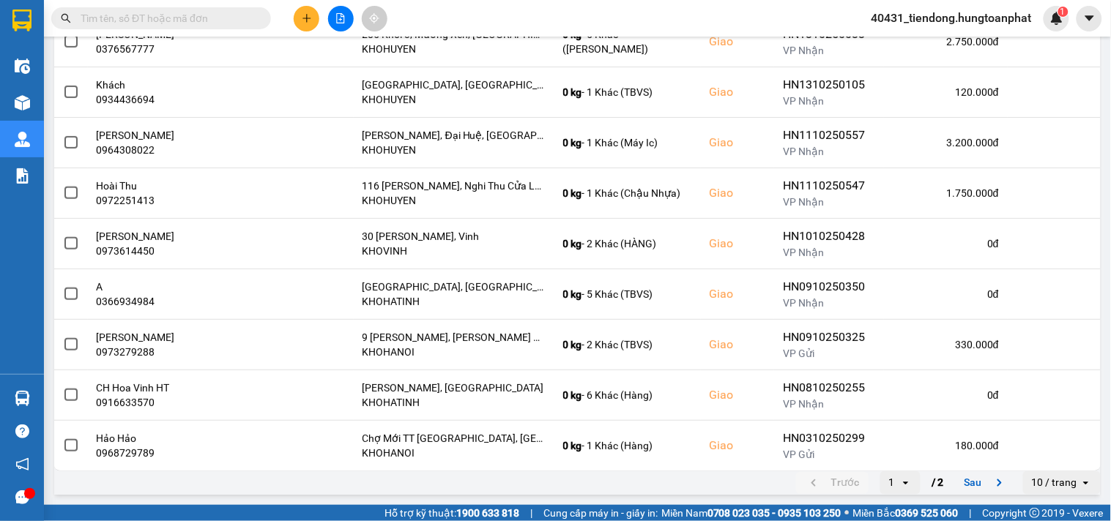
click at [1056, 483] on div "10 / trang" at bounding box center [1054, 483] width 45 height 15
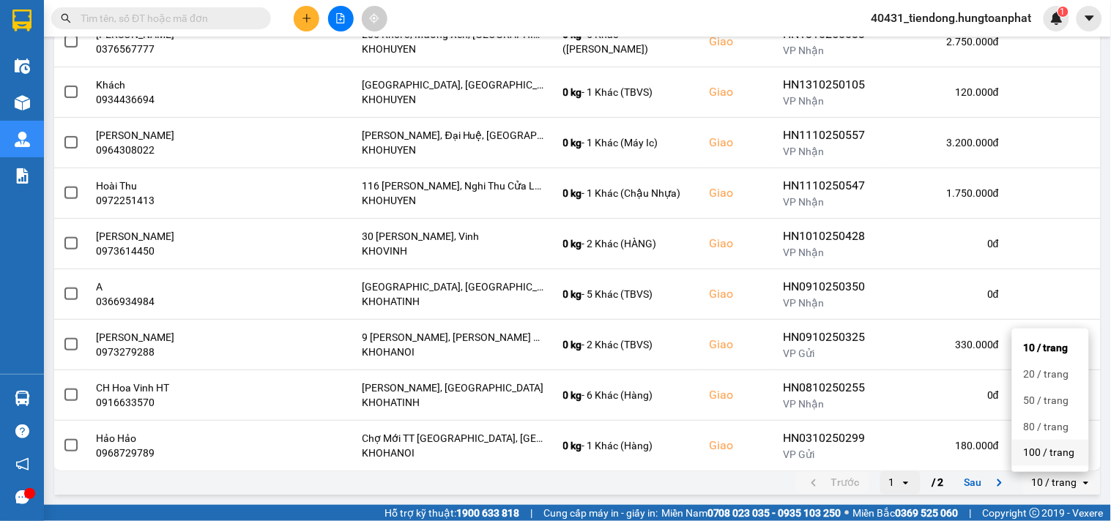
click at [1054, 454] on div "100 / trang" at bounding box center [1050, 453] width 53 height 15
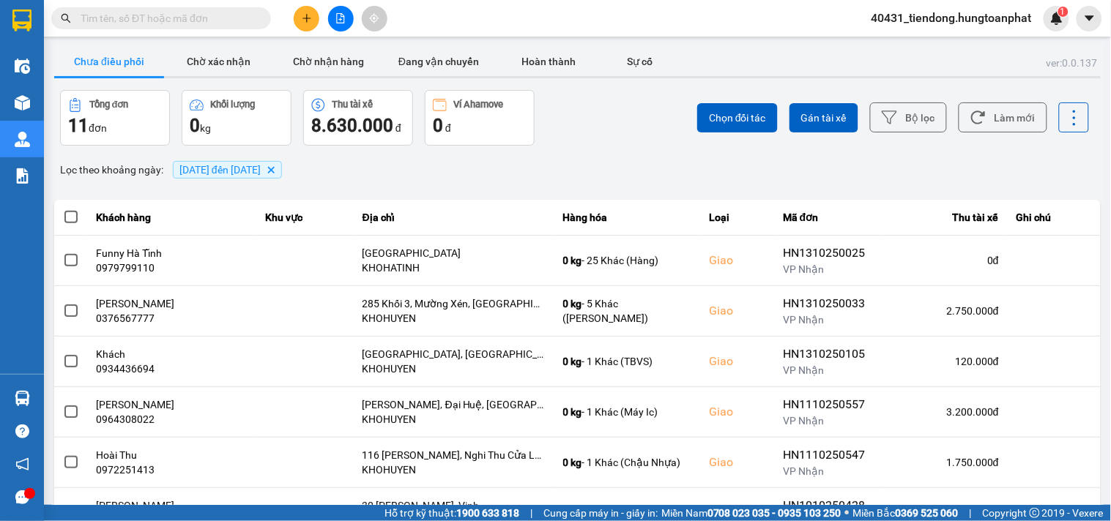
scroll to position [321, 0]
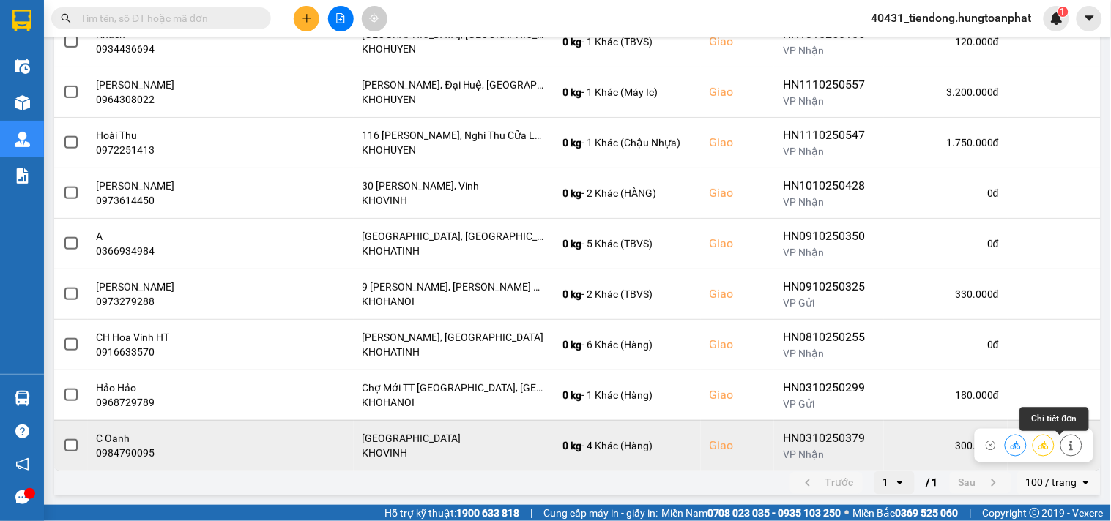
click at [1065, 447] on button at bounding box center [1071, 446] width 20 height 26
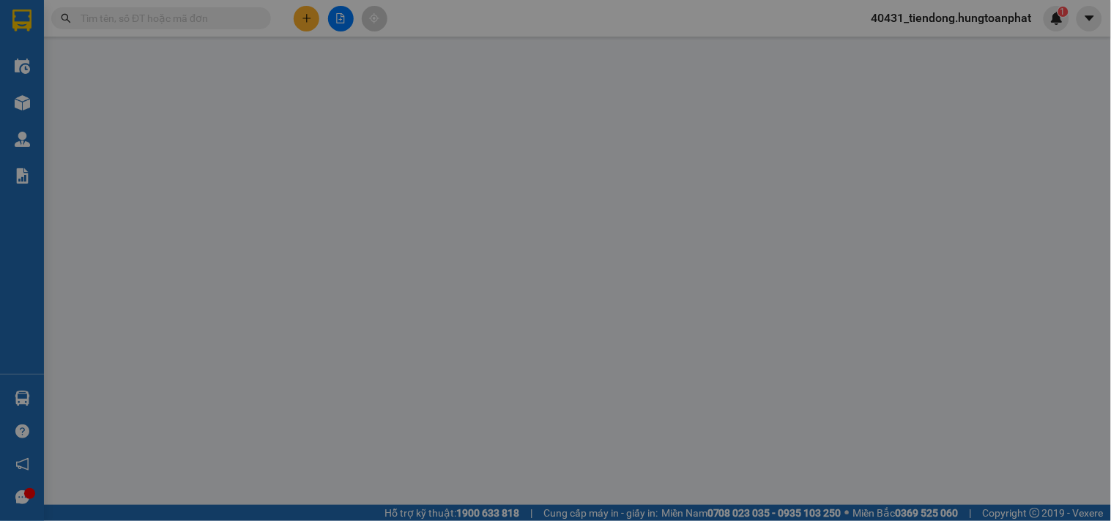
type input "0123456789"
type input "khách"
type input "0984790095"
type input "C Oanh"
checkbox input "true"
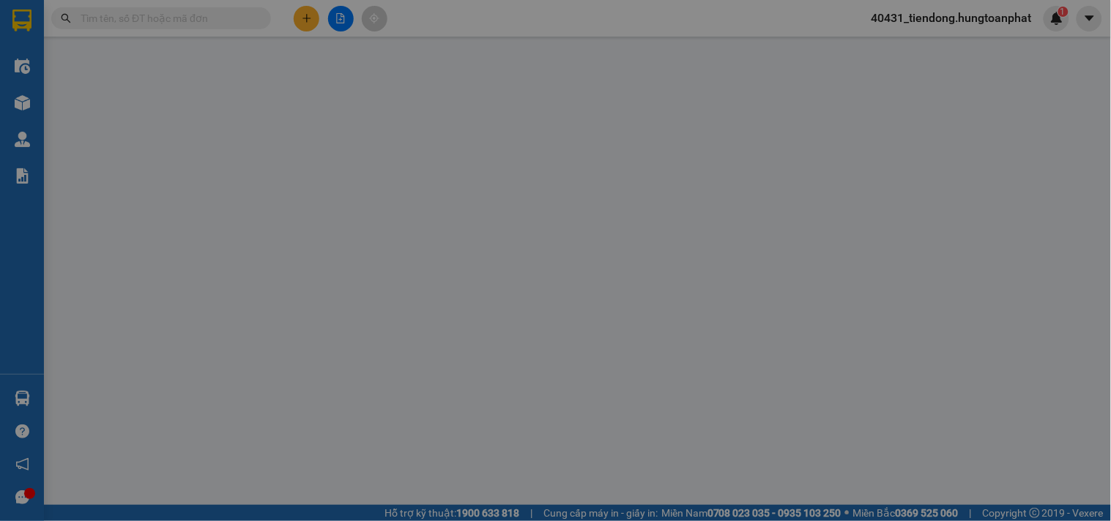
type input "[GEOGRAPHIC_DATA]"
type input "0"
type input "300.000"
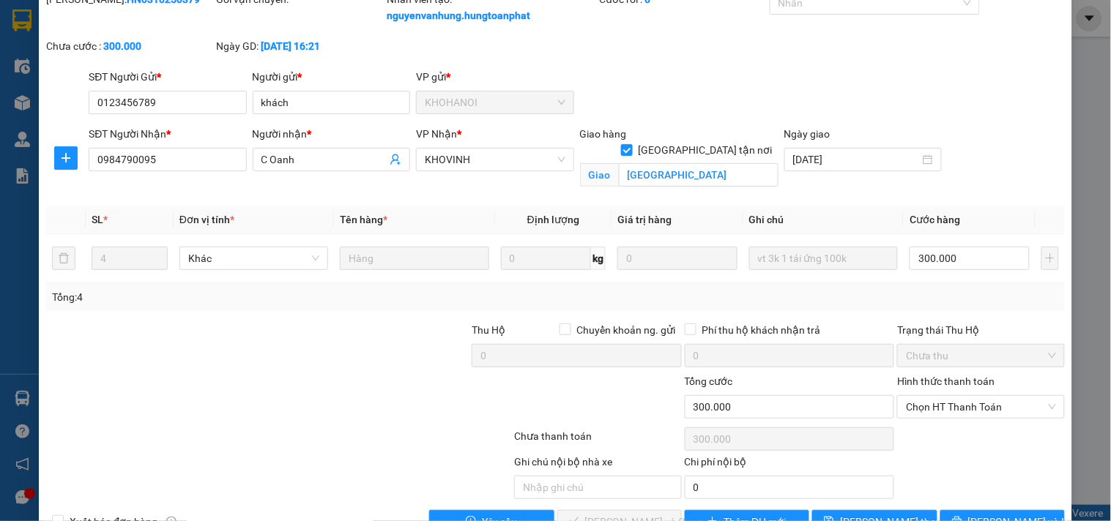
scroll to position [102, 0]
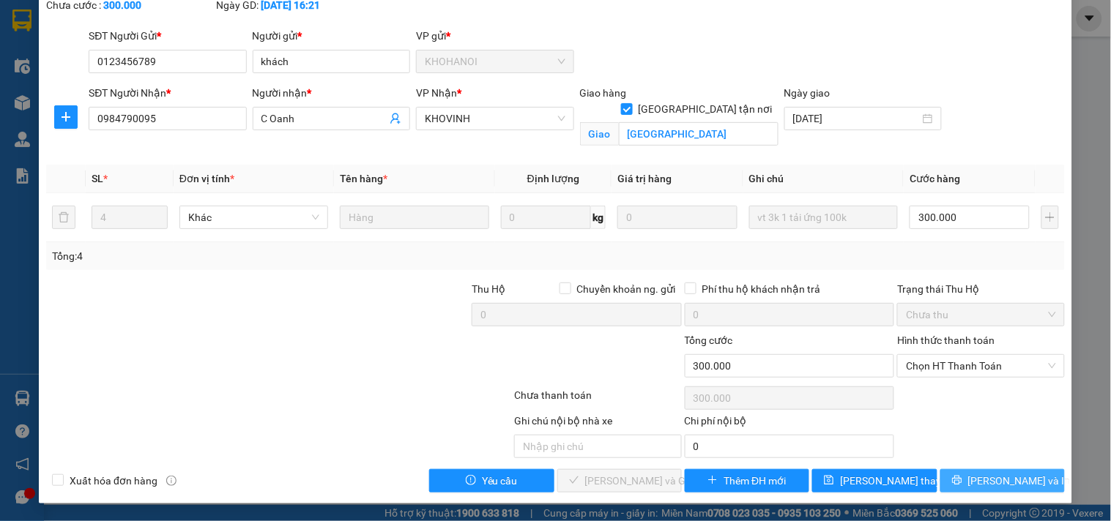
click at [1020, 482] on button "[PERSON_NAME] và In" at bounding box center [1002, 480] width 124 height 23
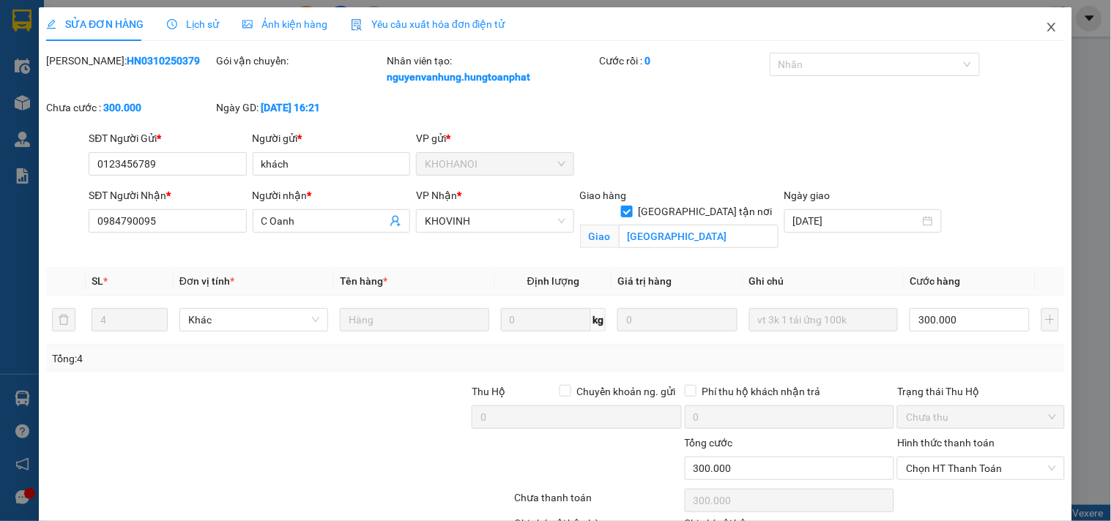
click at [1045, 27] on icon "close" at bounding box center [1051, 27] width 12 height 12
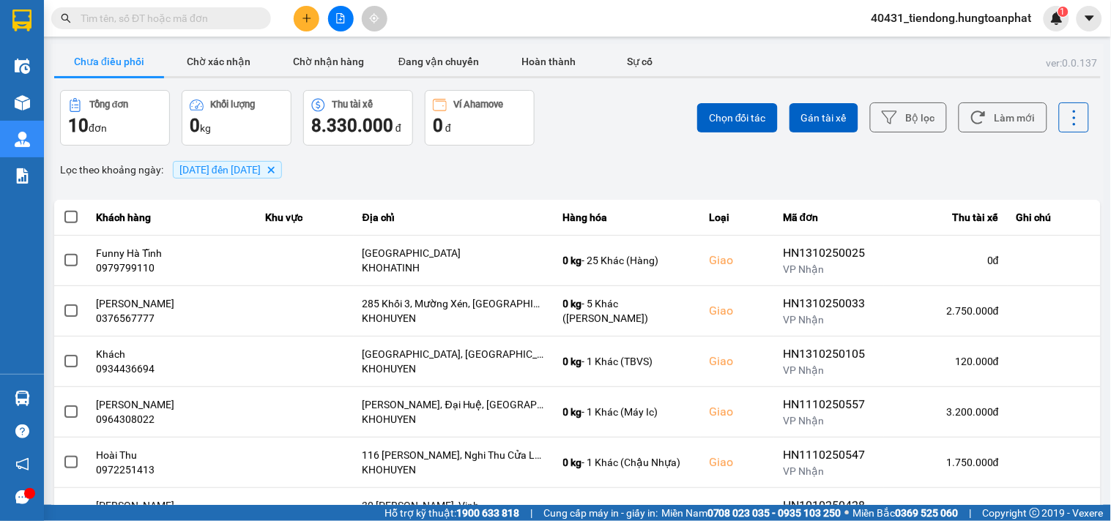
click at [275, 169] on icon "Delete" at bounding box center [270, 169] width 9 height 9
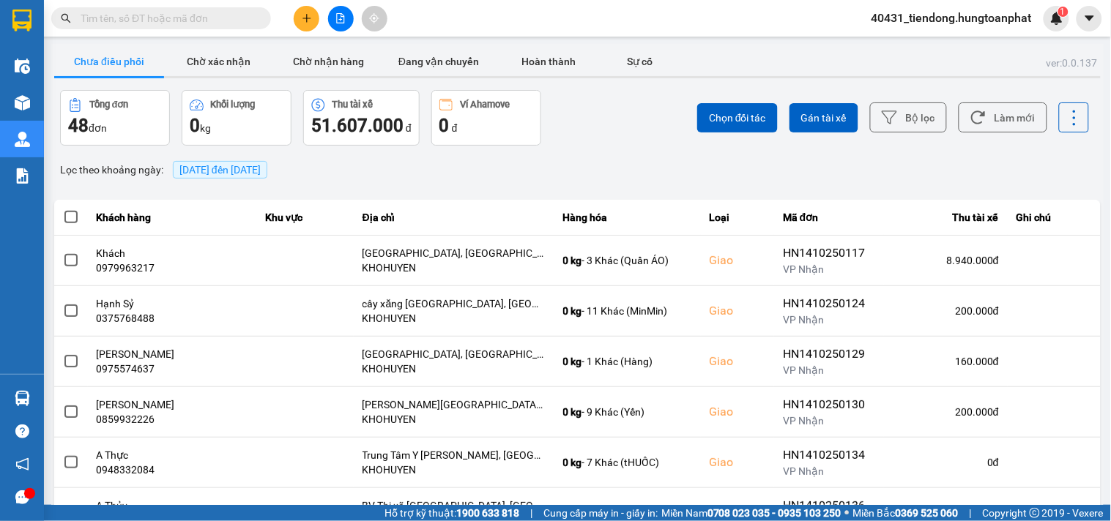
click at [903, 17] on span "40431_tiendong.hungtoanphat" at bounding box center [952, 18] width 184 height 18
click at [894, 39] on span "Đăng xuất" at bounding box center [956, 45] width 155 height 16
